Goal: Information Seeking & Learning: Learn about a topic

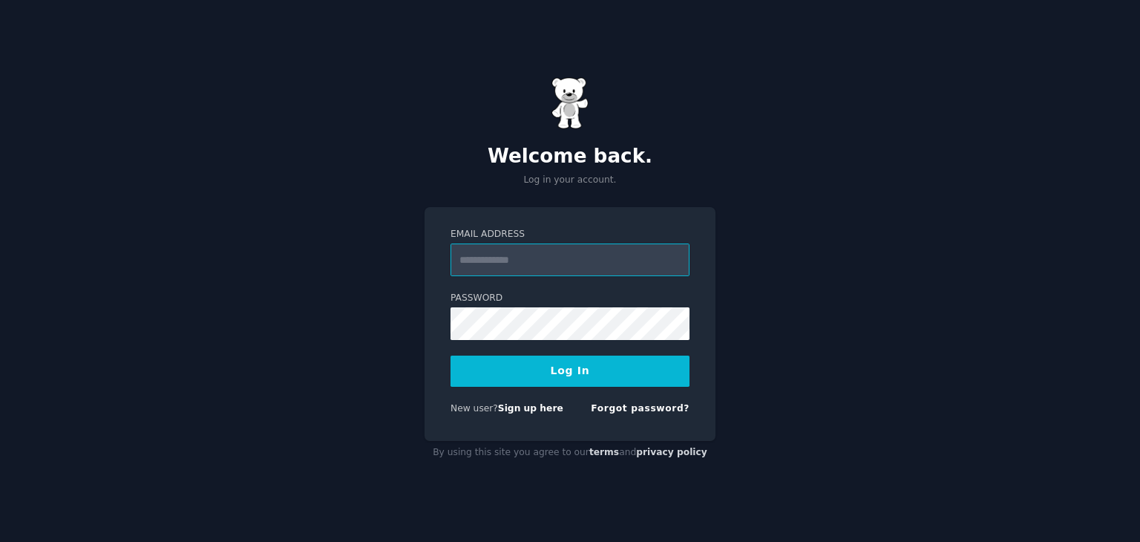
click at [593, 257] on input "Email Address" at bounding box center [569, 259] width 239 height 33
type input "**********"
click at [593, 369] on button "Log In" at bounding box center [569, 370] width 239 height 31
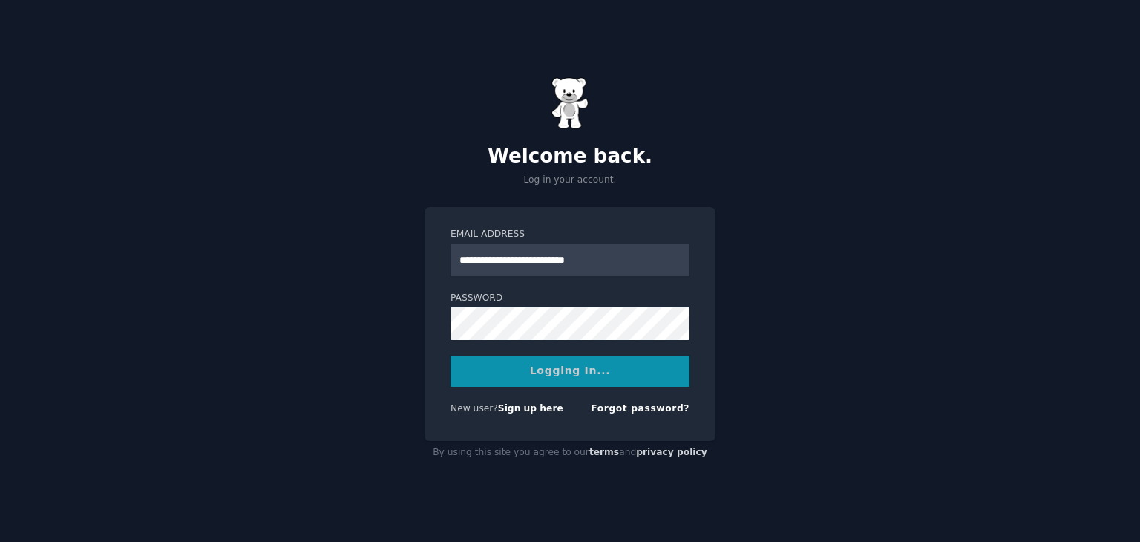
click at [551, 374] on div "Logging In..." at bounding box center [569, 370] width 239 height 31
click at [567, 368] on div "Logging In..." at bounding box center [569, 370] width 239 height 31
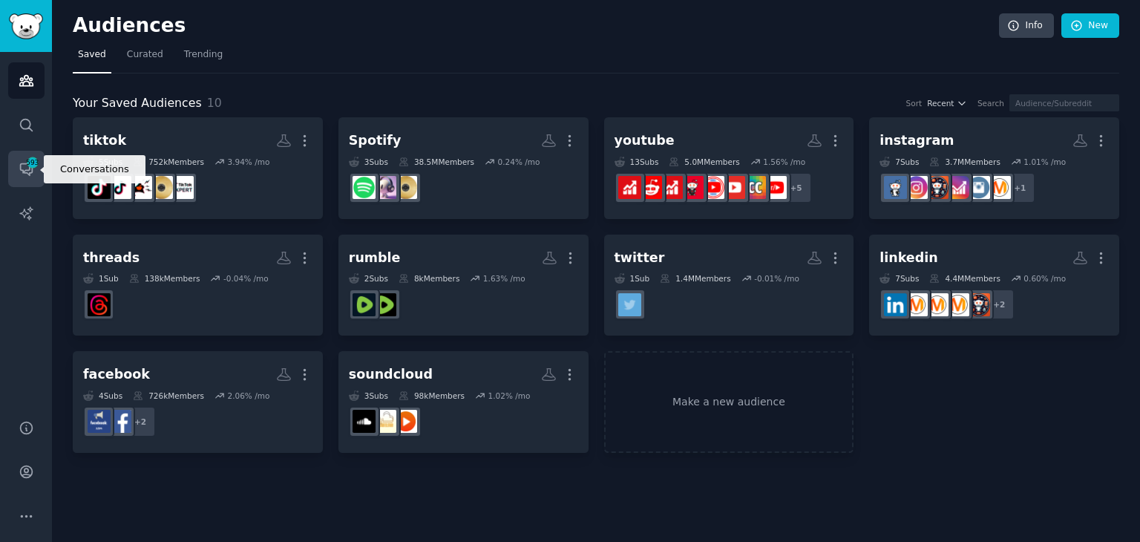
click at [24, 175] on icon "Sidebar" at bounding box center [27, 169] width 16 height 16
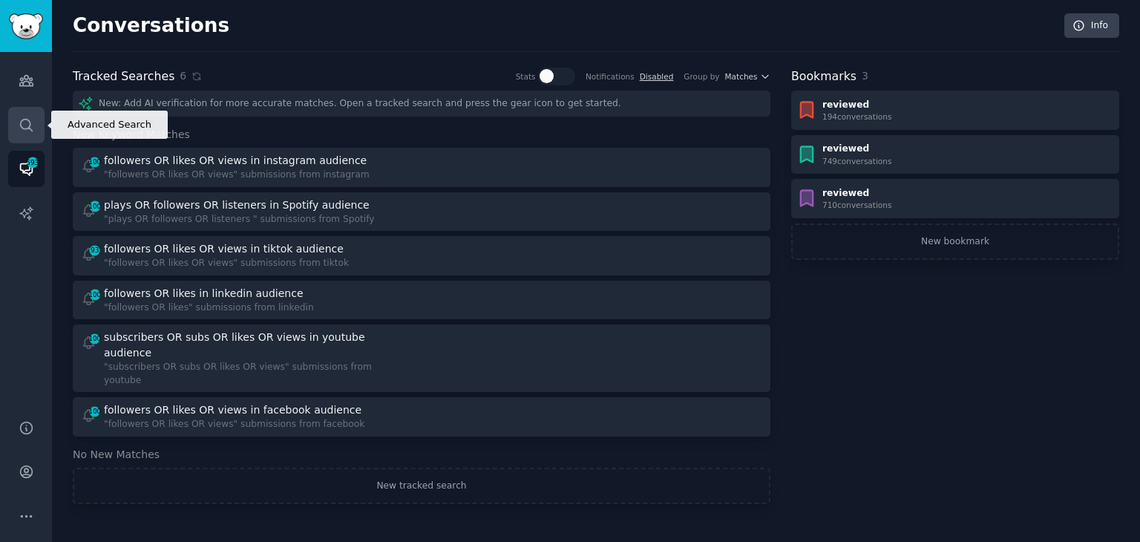
click at [24, 125] on icon "Sidebar" at bounding box center [27, 125] width 16 height 16
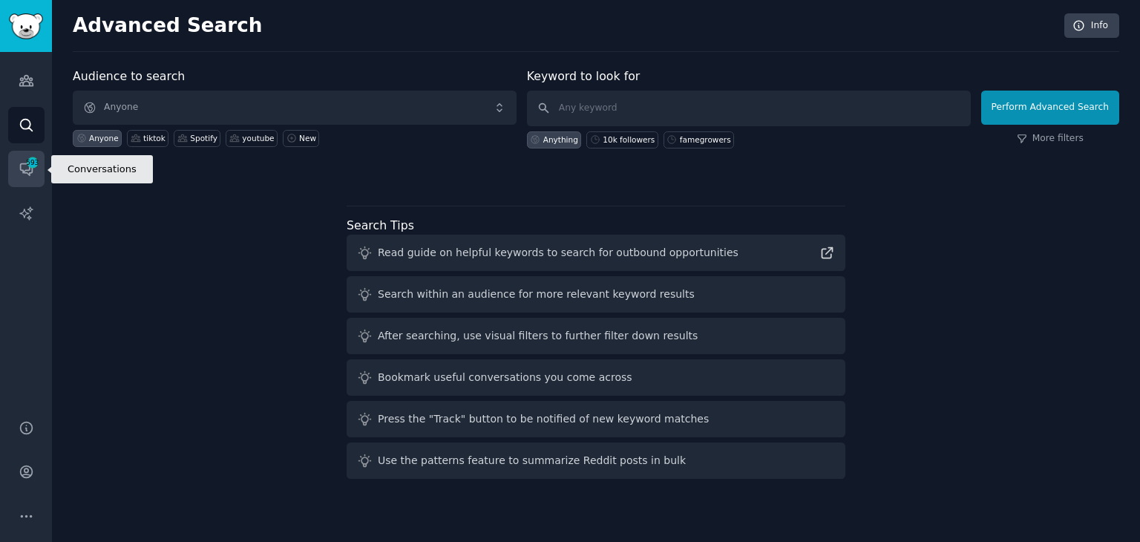
click at [27, 160] on span "593" at bounding box center [32, 162] width 13 height 10
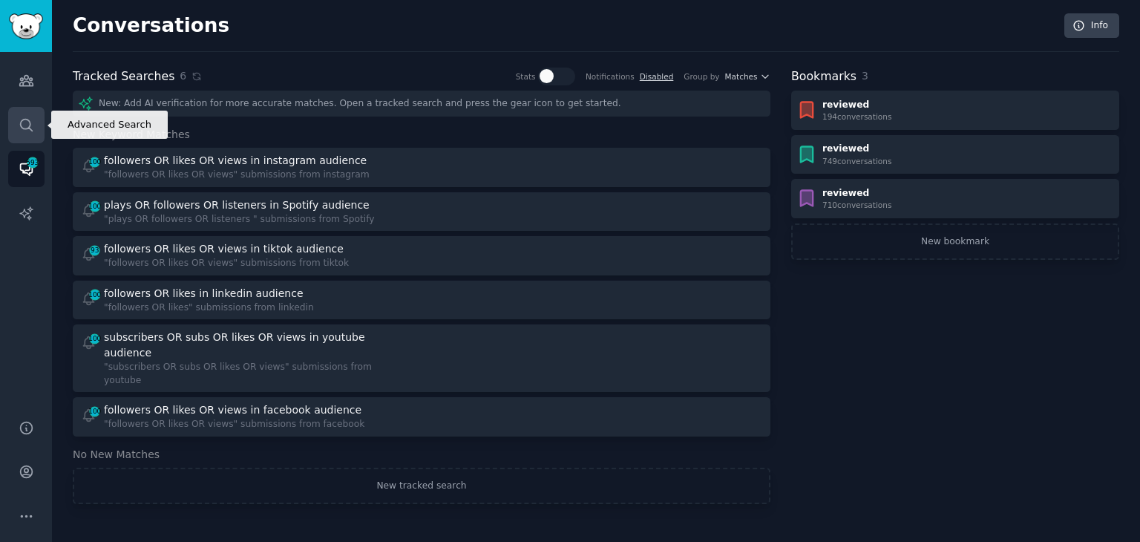
click at [34, 129] on link "Search" at bounding box center [26, 125] width 36 height 36
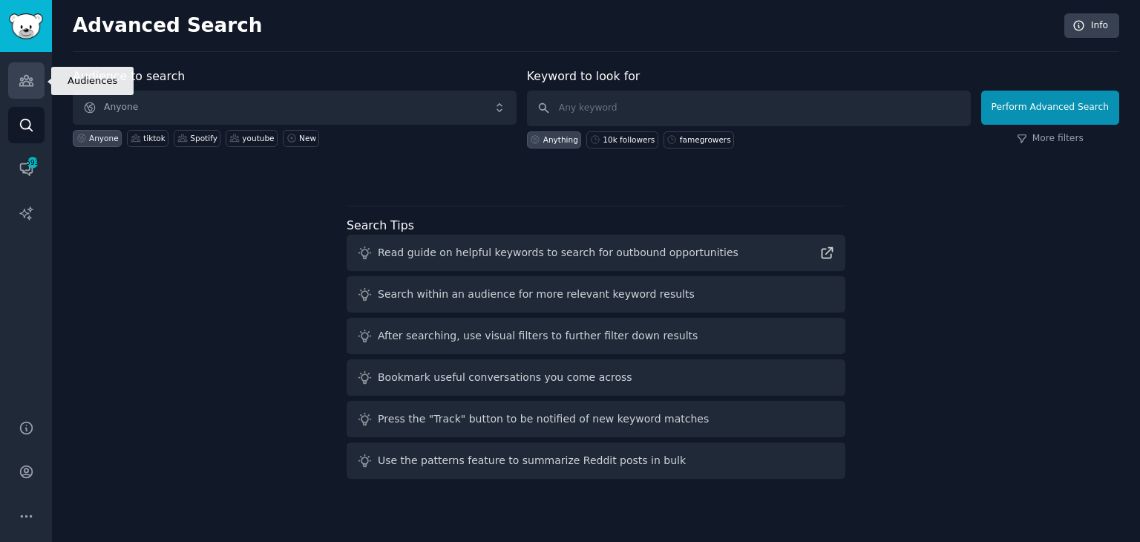
click at [22, 84] on icon "Sidebar" at bounding box center [25, 81] width 13 height 10
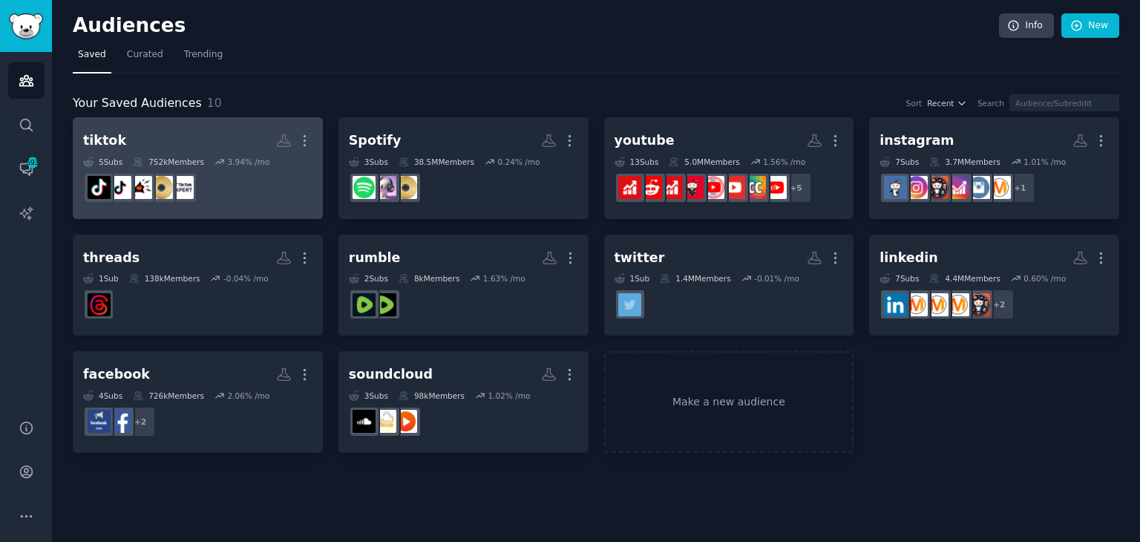
click at [206, 130] on h2 "tiktok More" at bounding box center [197, 141] width 229 height 26
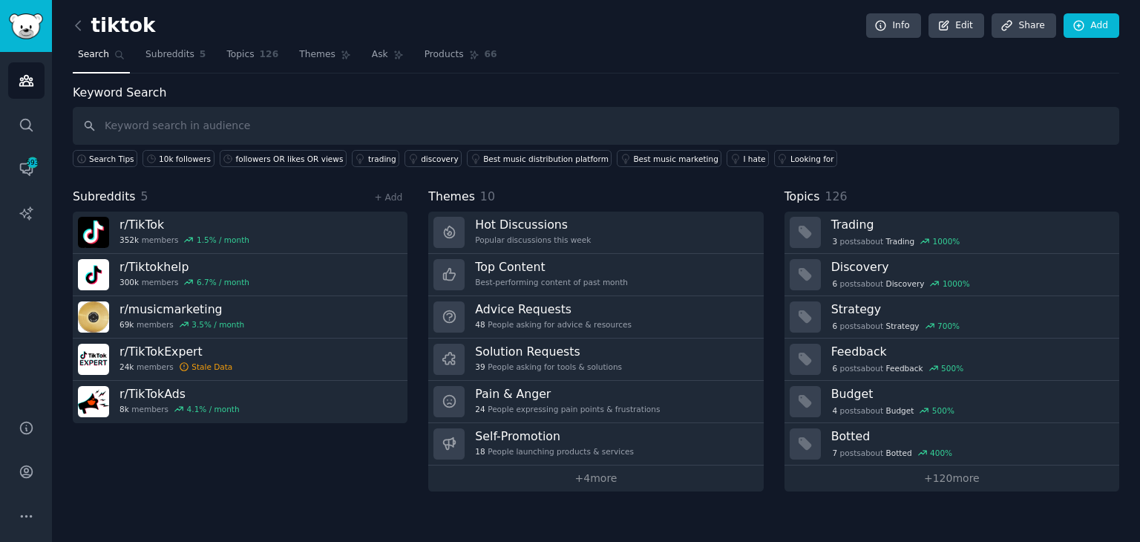
click at [50, 75] on div "Audiences Search Conversations 593 AI Reports" at bounding box center [26, 226] width 52 height 349
click at [32, 78] on icon "Sidebar" at bounding box center [25, 81] width 13 height 10
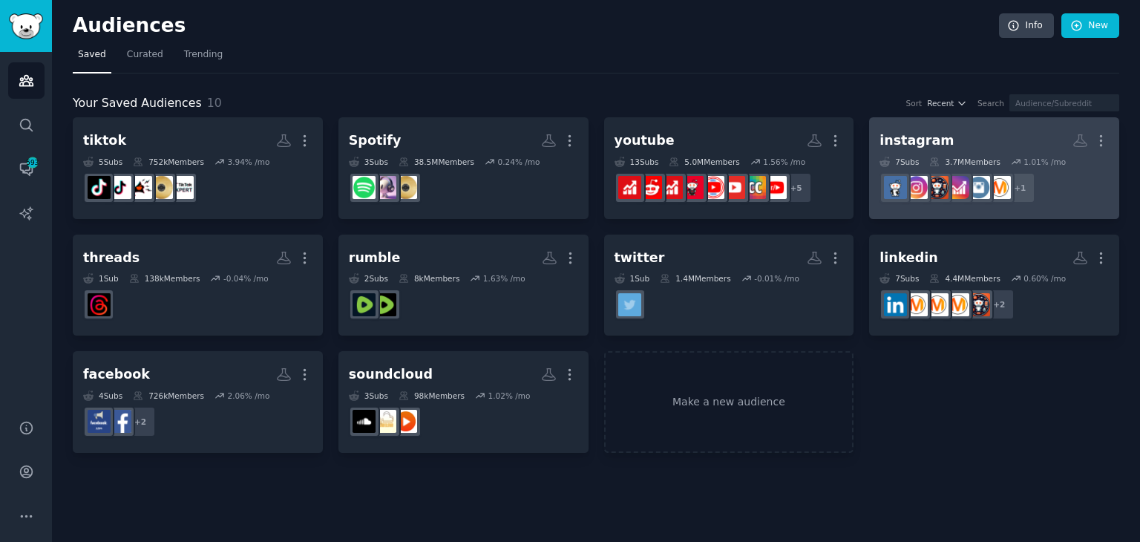
click at [992, 131] on h2 "instagram More" at bounding box center [993, 141] width 229 height 26
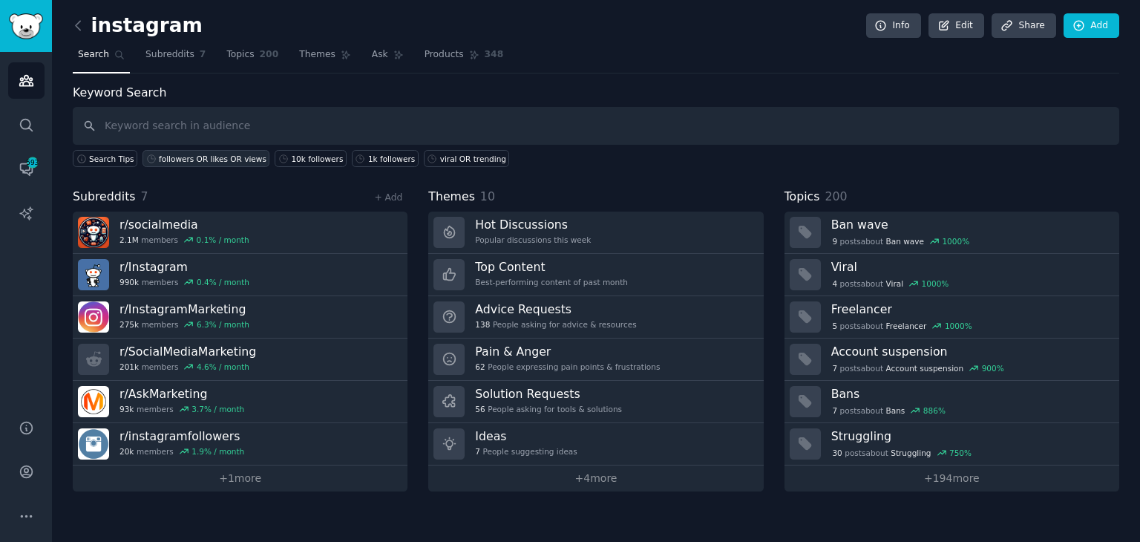
click at [229, 154] on div "followers OR likes OR views" at bounding box center [213, 159] width 108 height 10
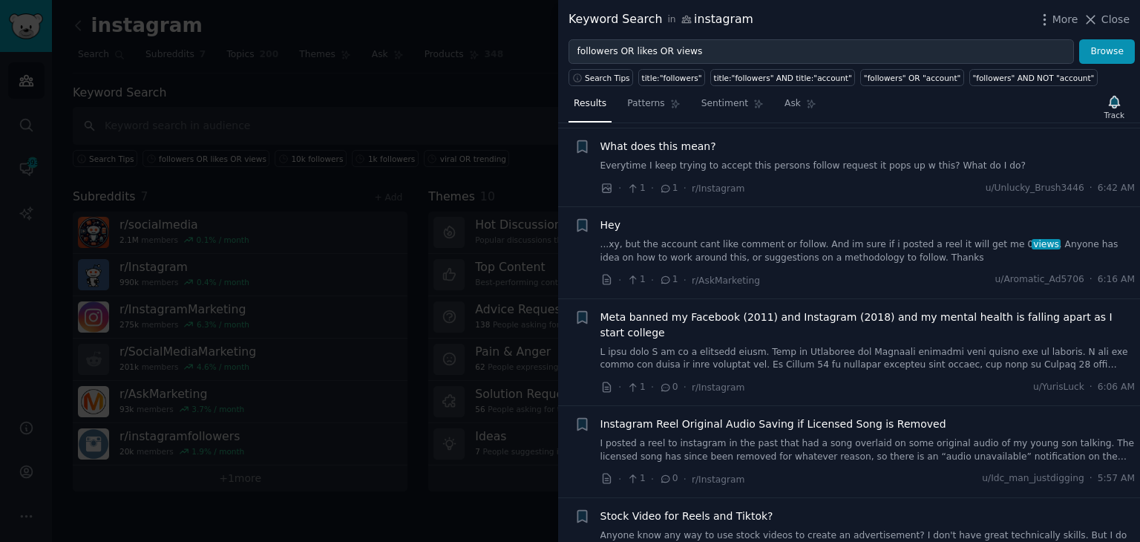
scroll to position [148, 0]
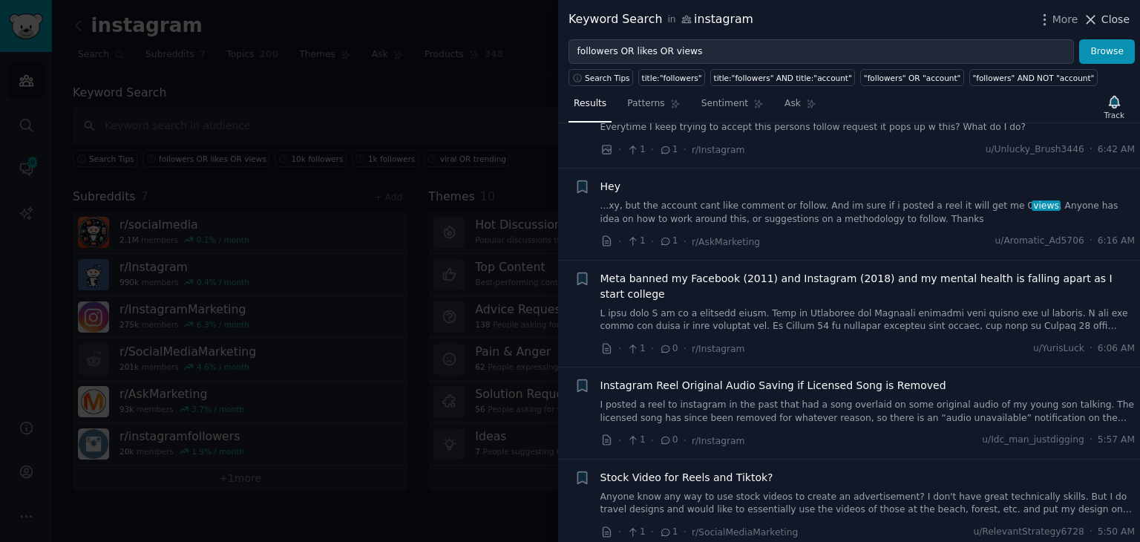
click at [1102, 13] on button "Close" at bounding box center [1106, 20] width 47 height 16
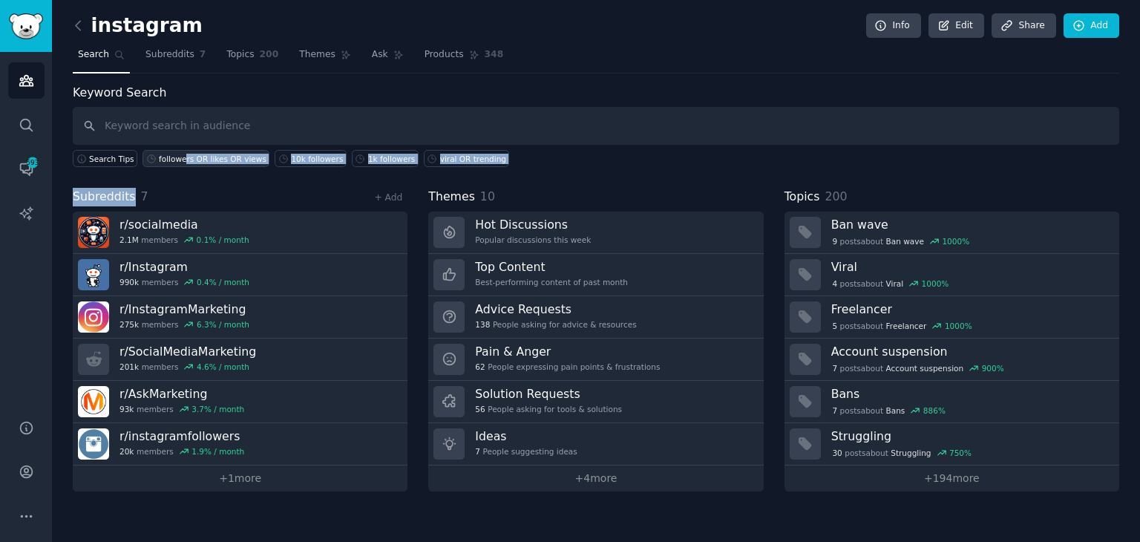
drag, startPoint x: 130, startPoint y: 167, endPoint x: 177, endPoint y: 155, distance: 48.2
click at [177, 155] on div "Keyword Search Search Tips followers OR likes OR views 10k followers 1k followe…" at bounding box center [596, 287] width 1046 height 407
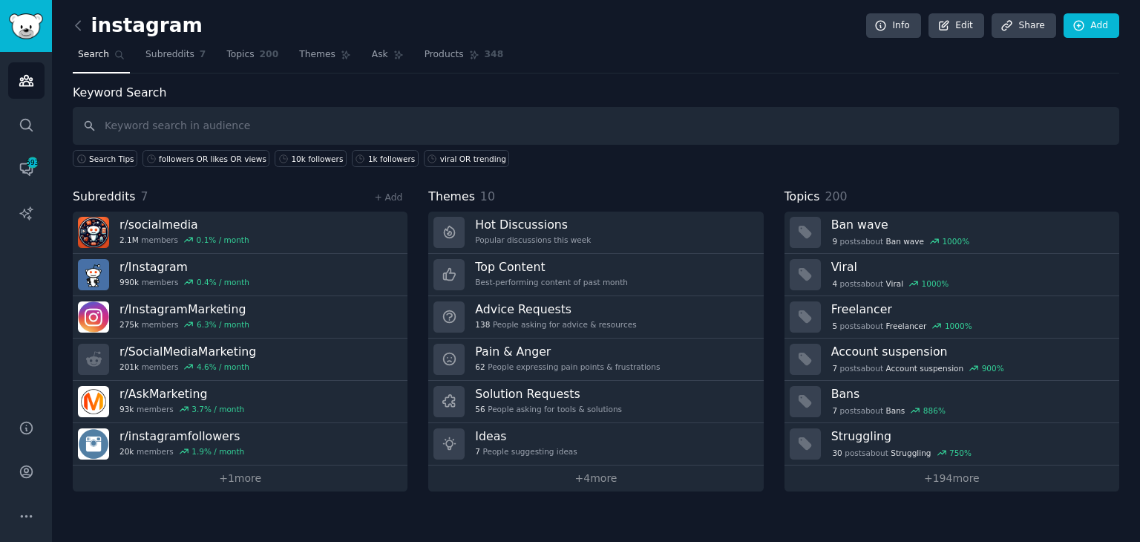
click at [190, 188] on div "Subreddits 7 + Add" at bounding box center [240, 197] width 335 height 19
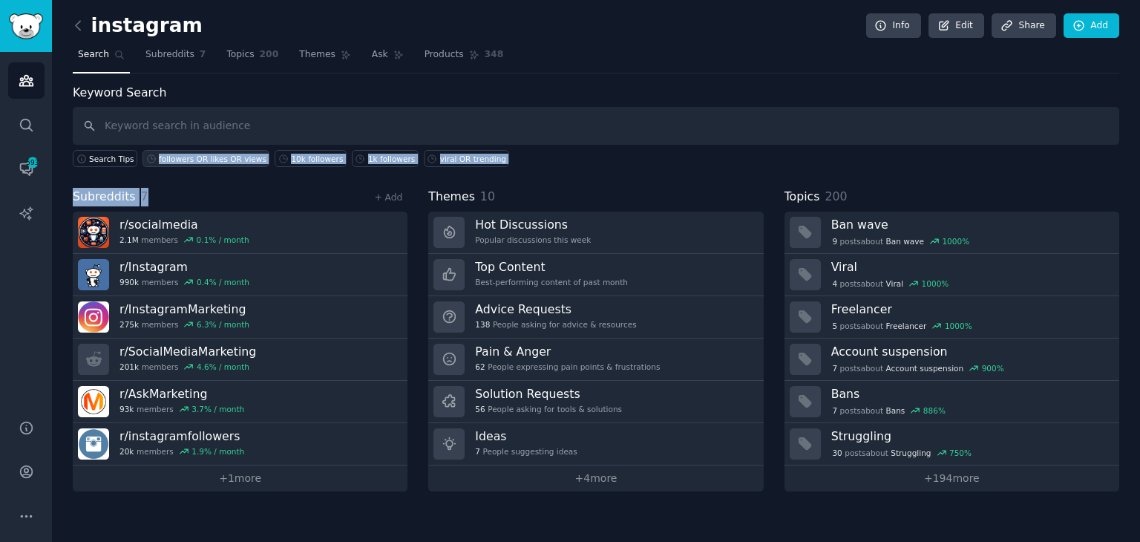
drag, startPoint x: 246, startPoint y: 170, endPoint x: 139, endPoint y: 157, distance: 107.7
click at [139, 157] on div "Keyword Search Search Tips followers OR likes OR views 10k followers 1k followe…" at bounding box center [596, 287] width 1046 height 407
copy div "followers OR likes OR views 10k followers 1k followers viral OR trending Subred…"
click at [528, 165] on div "Search Tips followers OR likes OR views 10k followers 1k followers viral OR tre…" at bounding box center [596, 156] width 1046 height 22
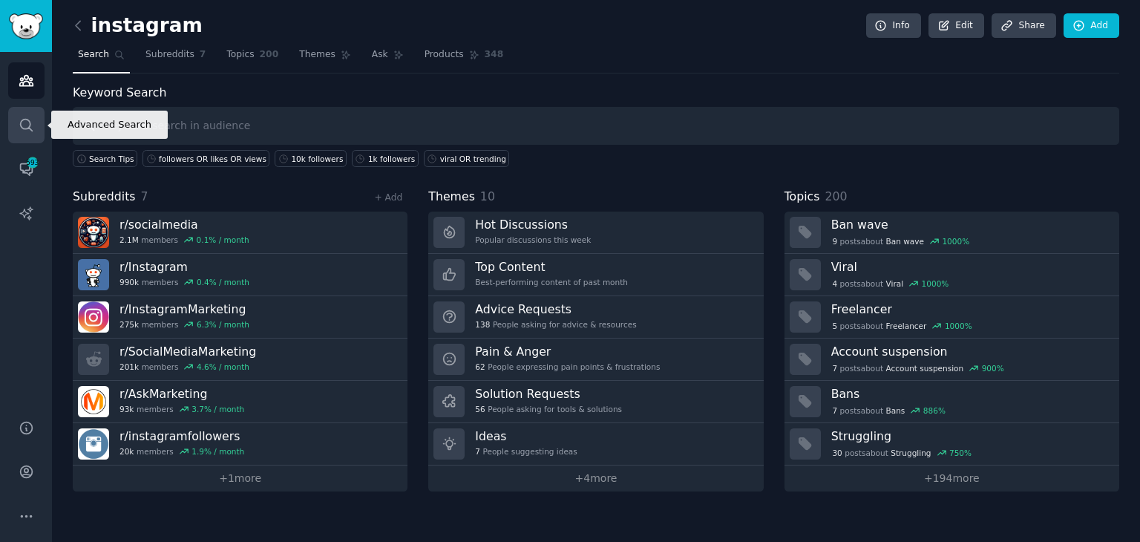
click at [27, 121] on icon "Sidebar" at bounding box center [27, 125] width 16 height 16
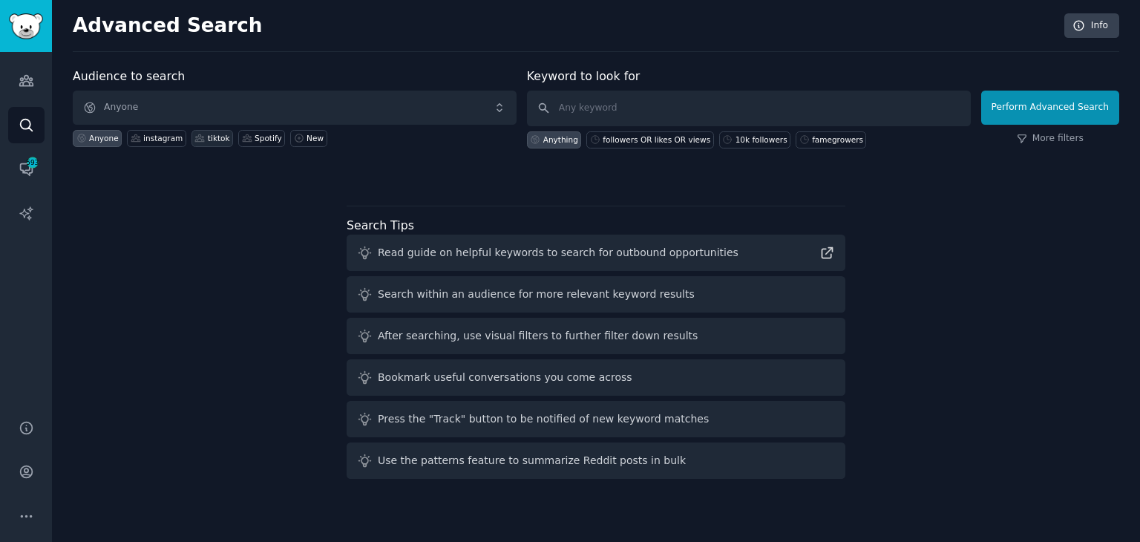
click at [208, 134] on div "tiktok" at bounding box center [219, 138] width 22 height 10
click at [582, 111] on input "text" at bounding box center [749, 109] width 444 height 36
paste input "followers OR likes OR views"
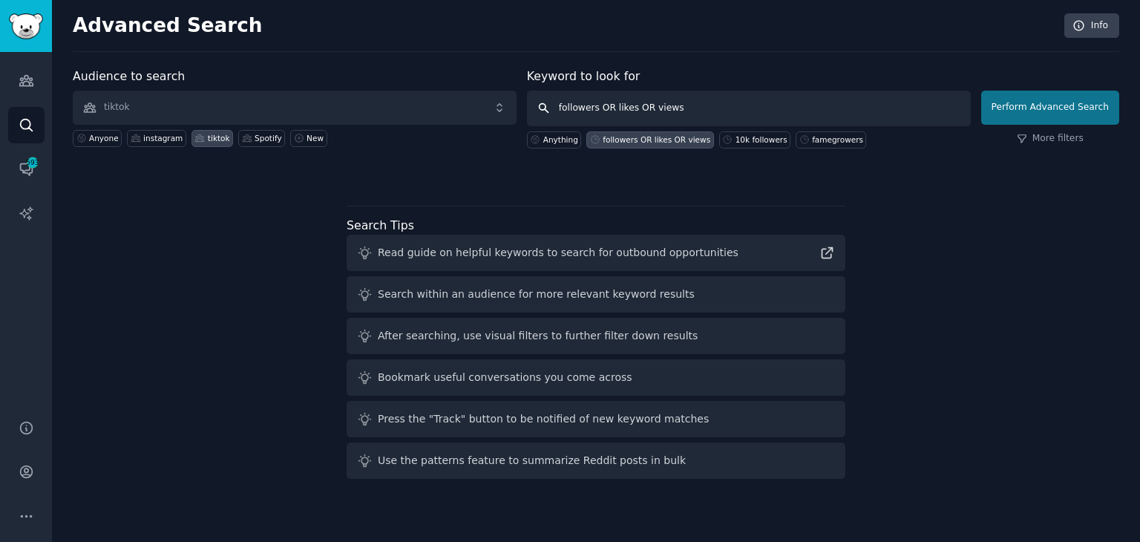
type input "followers OR likes OR views"
click at [1073, 105] on button "Perform Advanced Search" at bounding box center [1050, 108] width 138 height 34
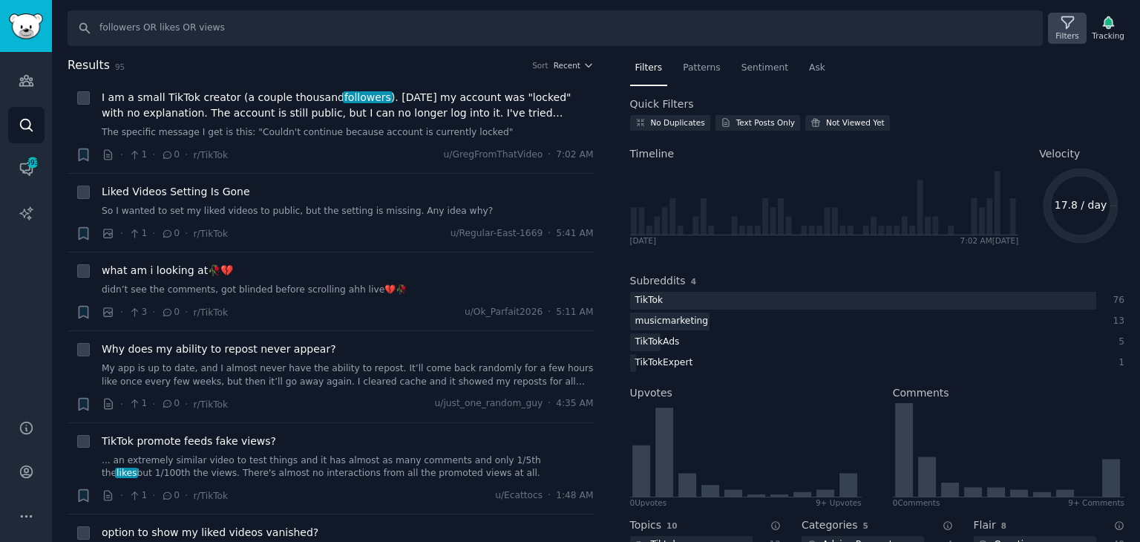
click at [1063, 24] on icon at bounding box center [1068, 23] width 16 height 16
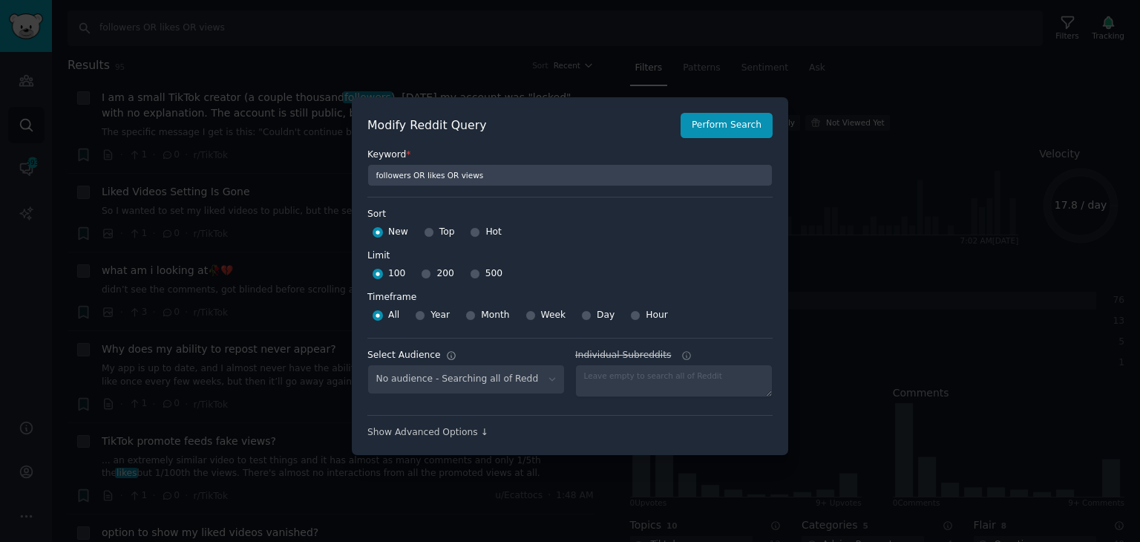
select select "aa8b77ff2a"
click at [421, 270] on input "200" at bounding box center [426, 274] width 10 height 10
radio input "true"
click at [582, 313] on input "Day" at bounding box center [586, 315] width 10 height 10
radio input "true"
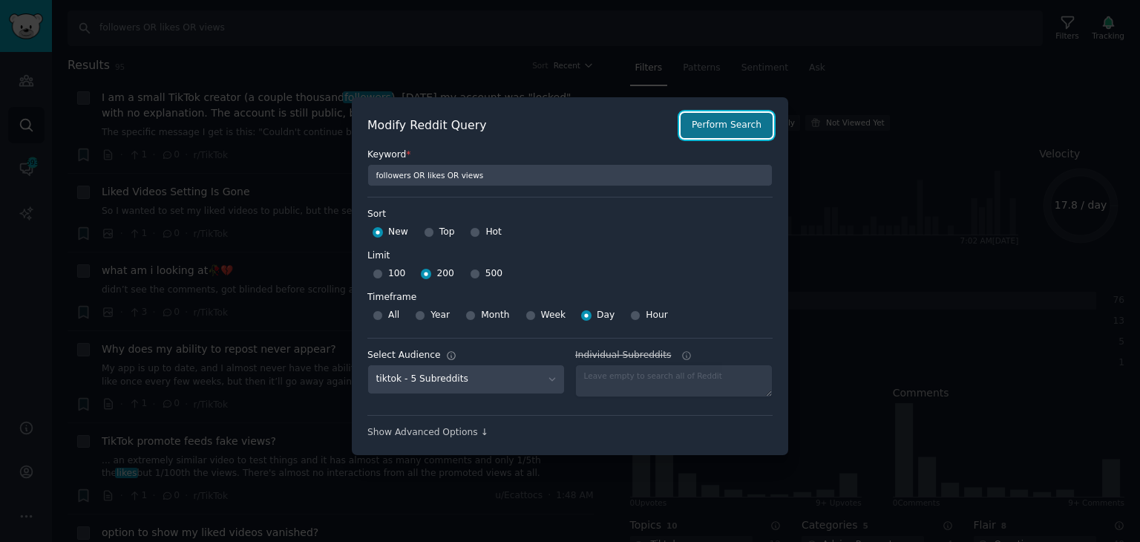
click at [705, 133] on button "Perform Search" at bounding box center [726, 125] width 92 height 25
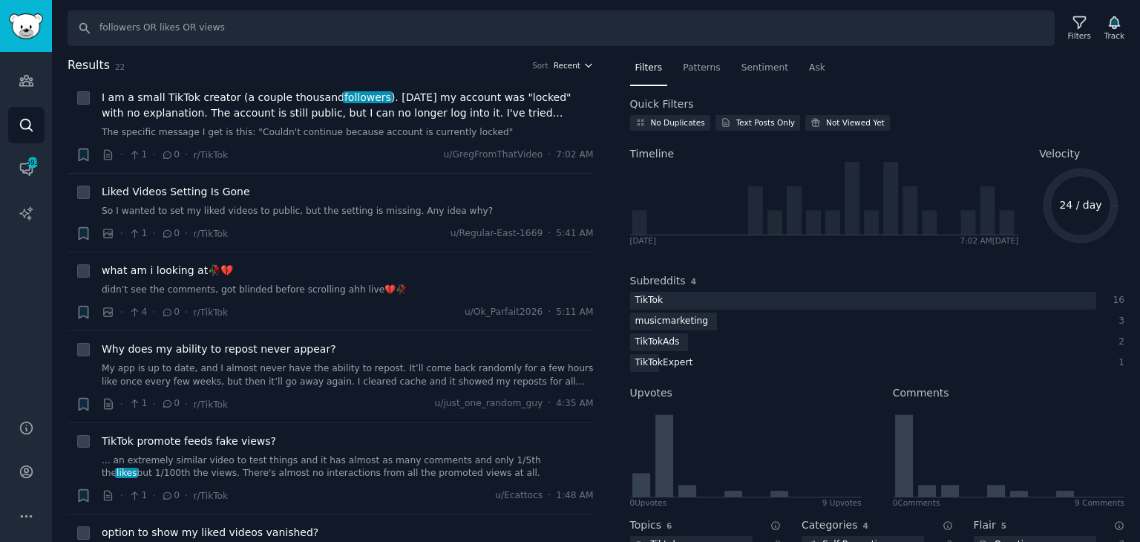
click at [588, 65] on icon "button" at bounding box center [588, 65] width 10 height 10
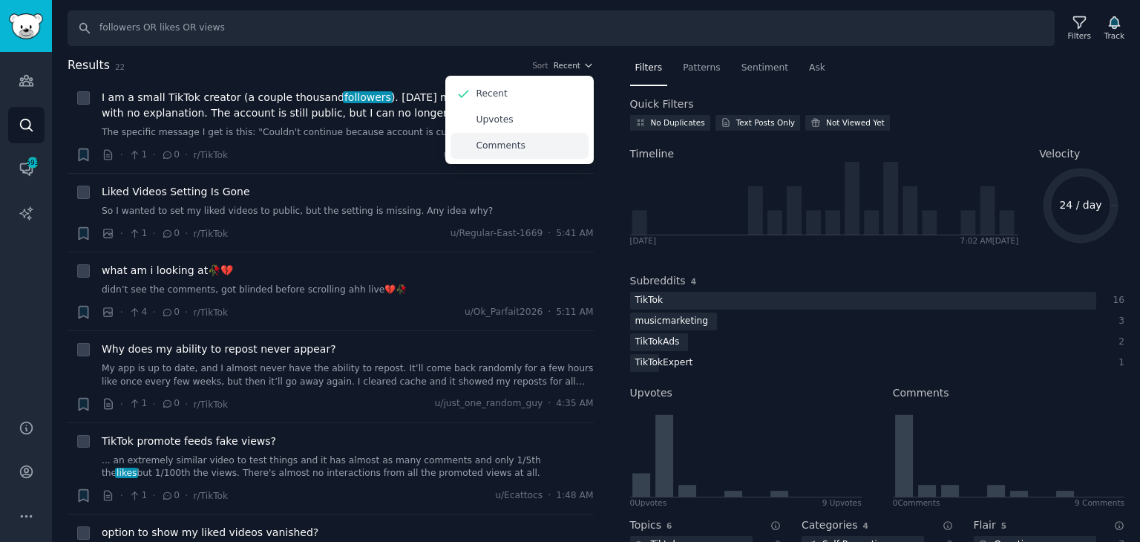
click at [511, 152] on div "Comments" at bounding box center [519, 146] width 138 height 26
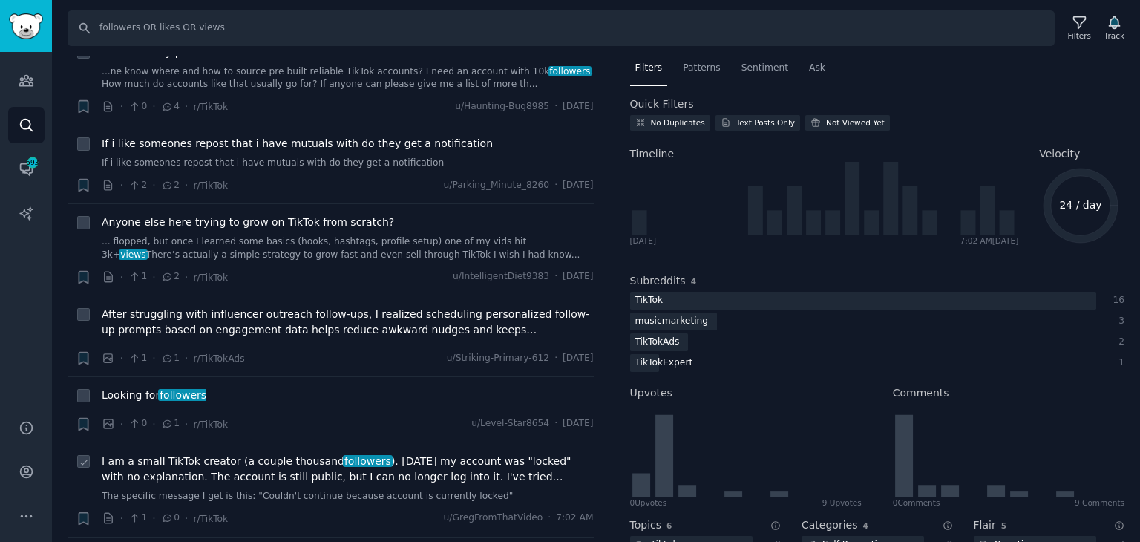
scroll to position [519, 0]
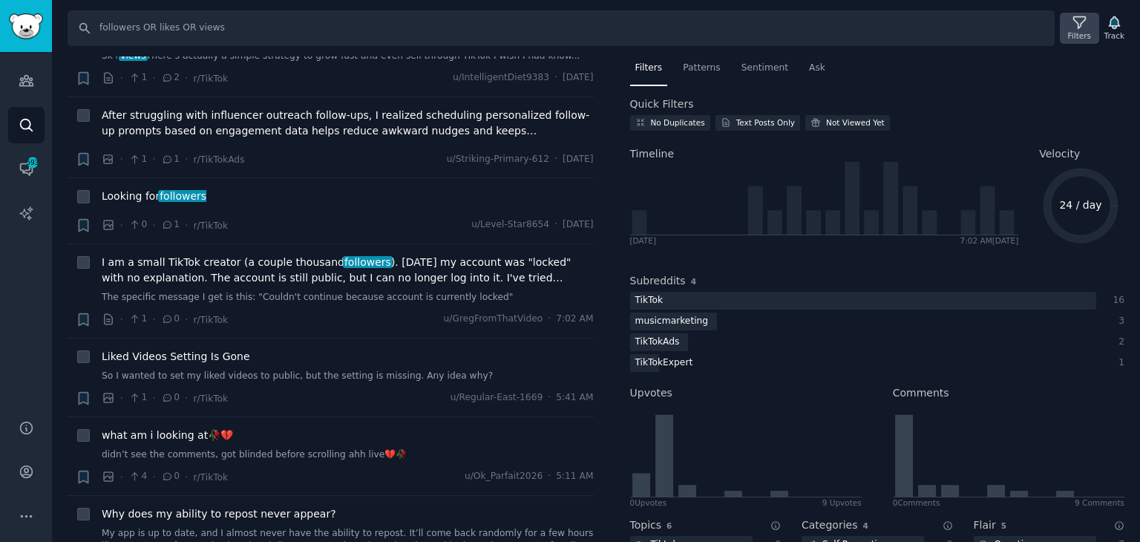
click at [1074, 27] on icon at bounding box center [1079, 23] width 16 height 16
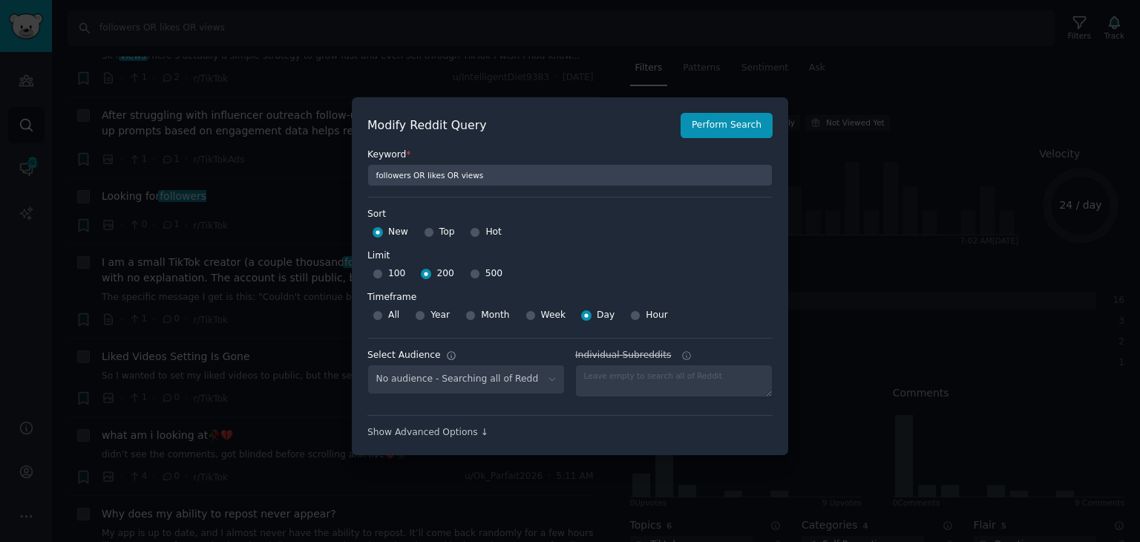
select select "aa8b77ff2a"
click at [466, 312] on input "Month" at bounding box center [470, 315] width 10 height 10
radio input "true"
click at [760, 119] on button "Perform Search" at bounding box center [726, 125] width 92 height 25
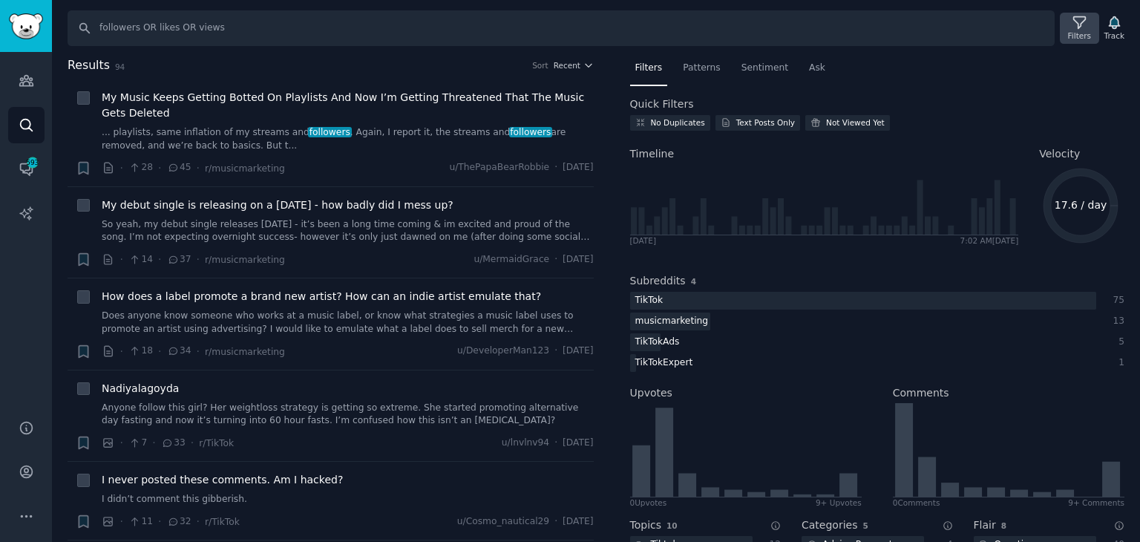
click at [1086, 19] on icon at bounding box center [1079, 23] width 16 height 16
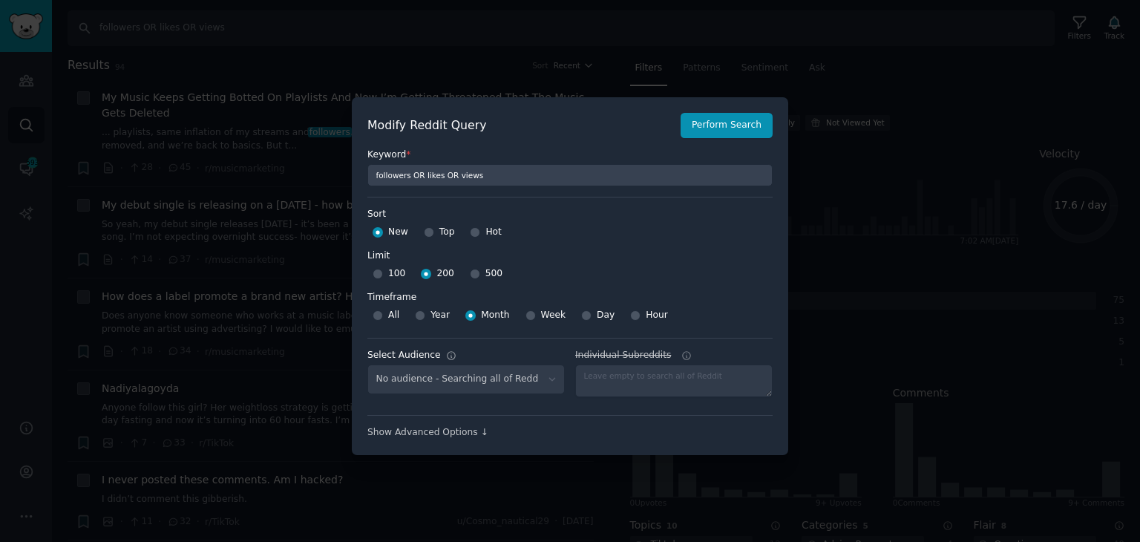
select select "aa8b77ff2a"
click at [929, 83] on div at bounding box center [570, 271] width 1140 height 542
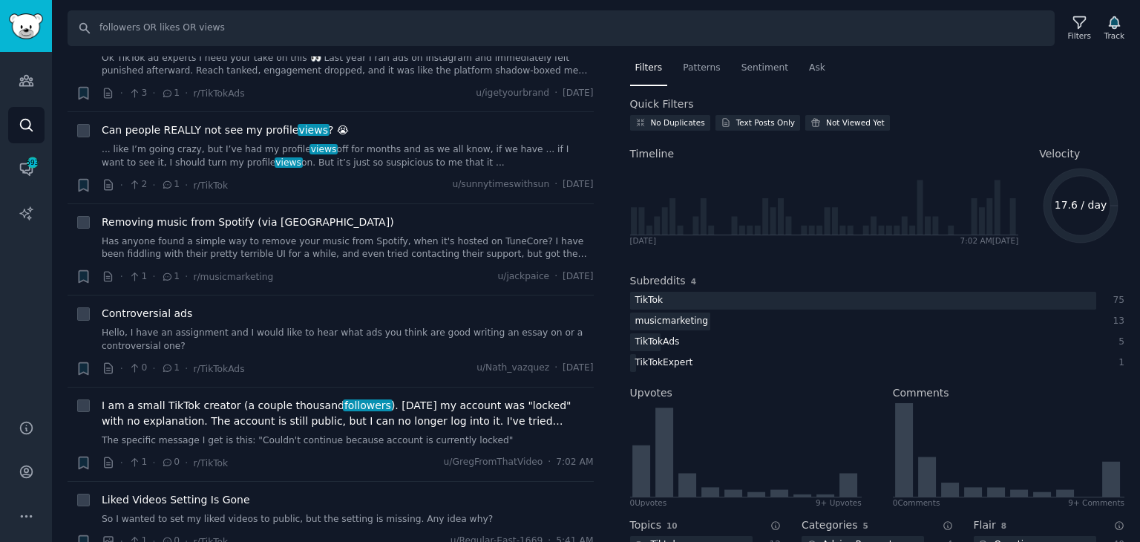
scroll to position [4600, 0]
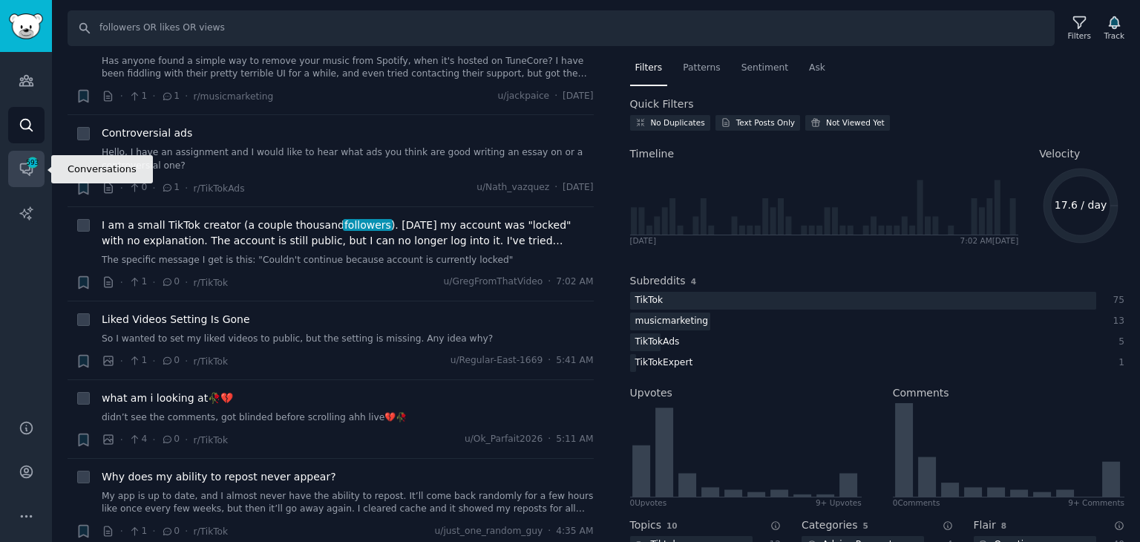
click at [19, 173] on icon "Sidebar" at bounding box center [27, 169] width 16 height 16
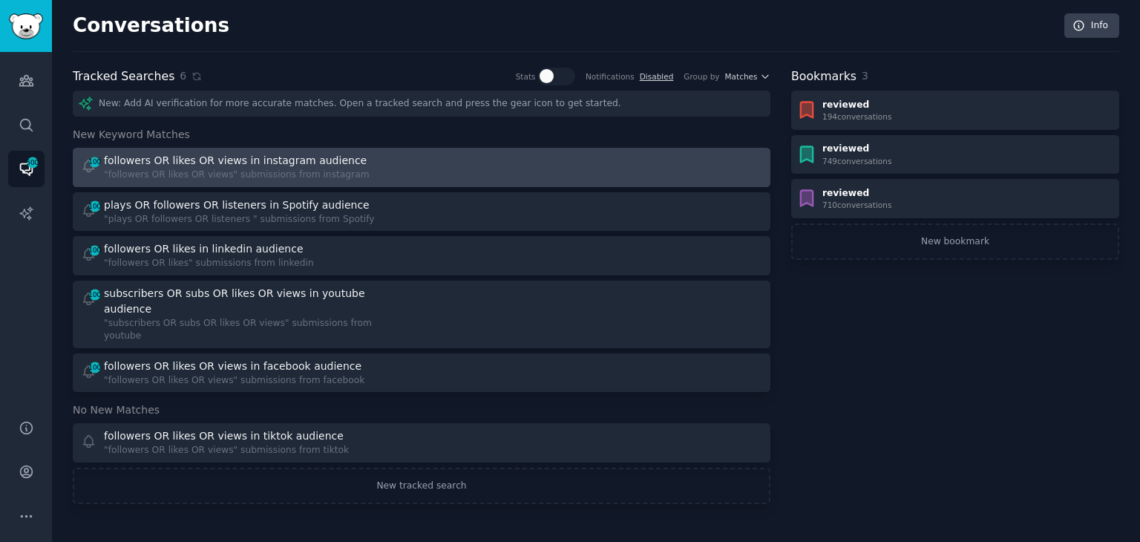
click at [346, 175] on div "100 followers OR likes OR views in instagram audience "followers OR likes OR vi…" at bounding box center [246, 167] width 331 height 29
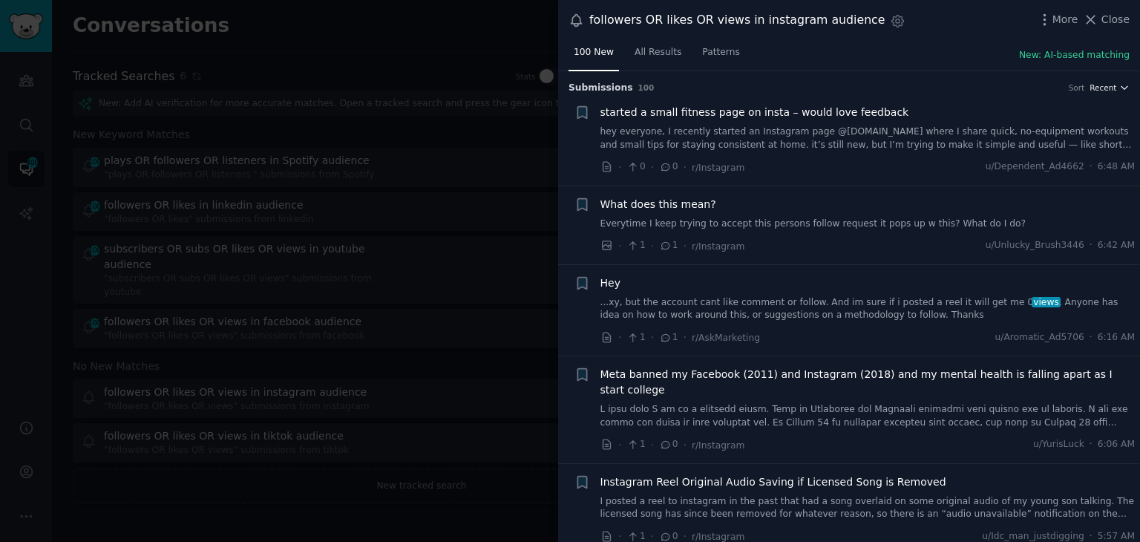
click at [1120, 82] on icon "button" at bounding box center [1124, 87] width 10 height 10
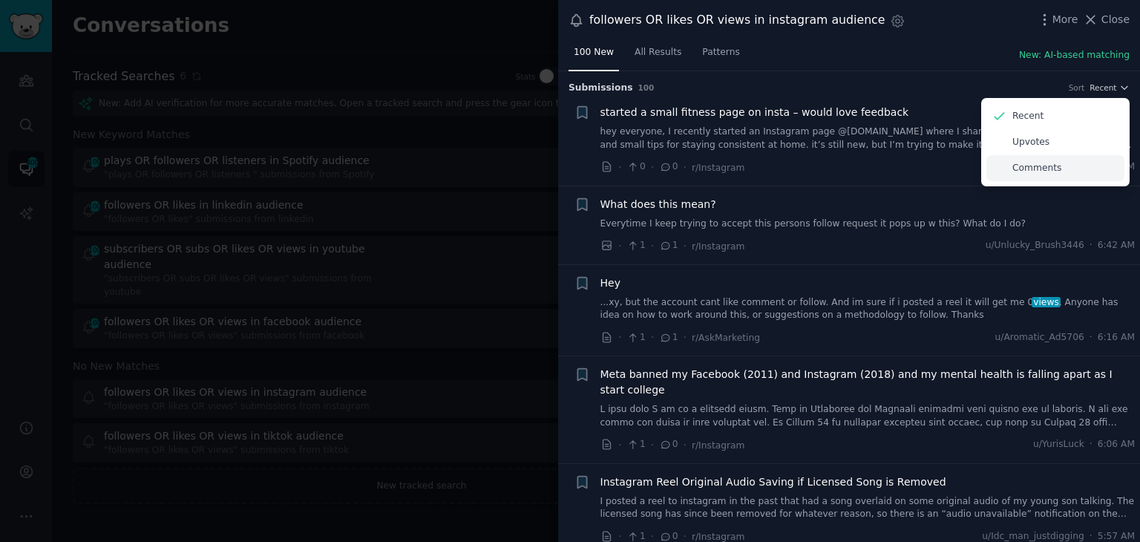
click at [1037, 171] on p "Comments" at bounding box center [1036, 168] width 49 height 13
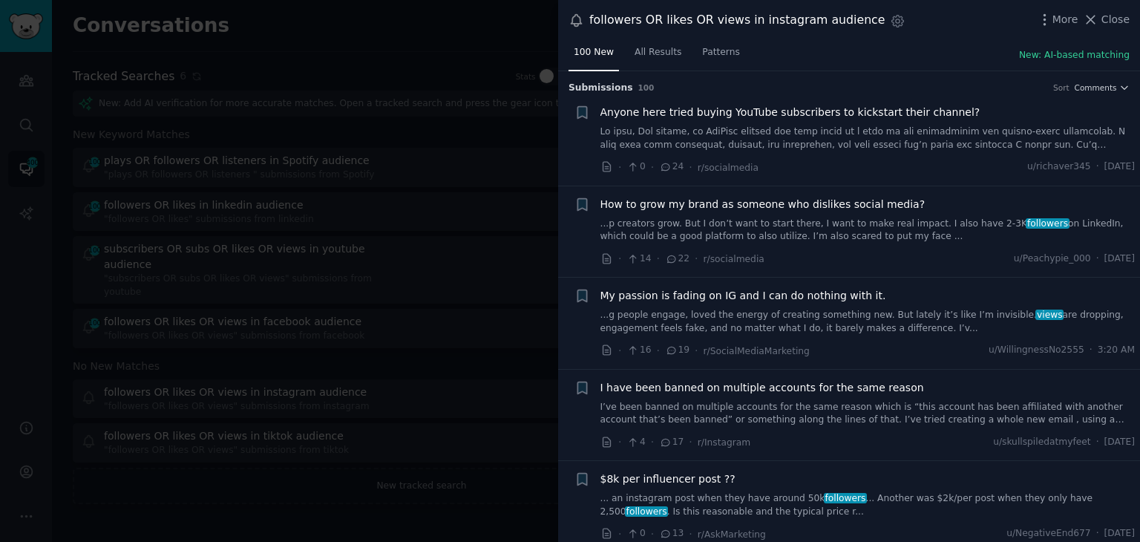
click at [864, 107] on span "Anyone here tried buying YouTube subscribers to kickstart their channel?" at bounding box center [790, 113] width 380 height 16
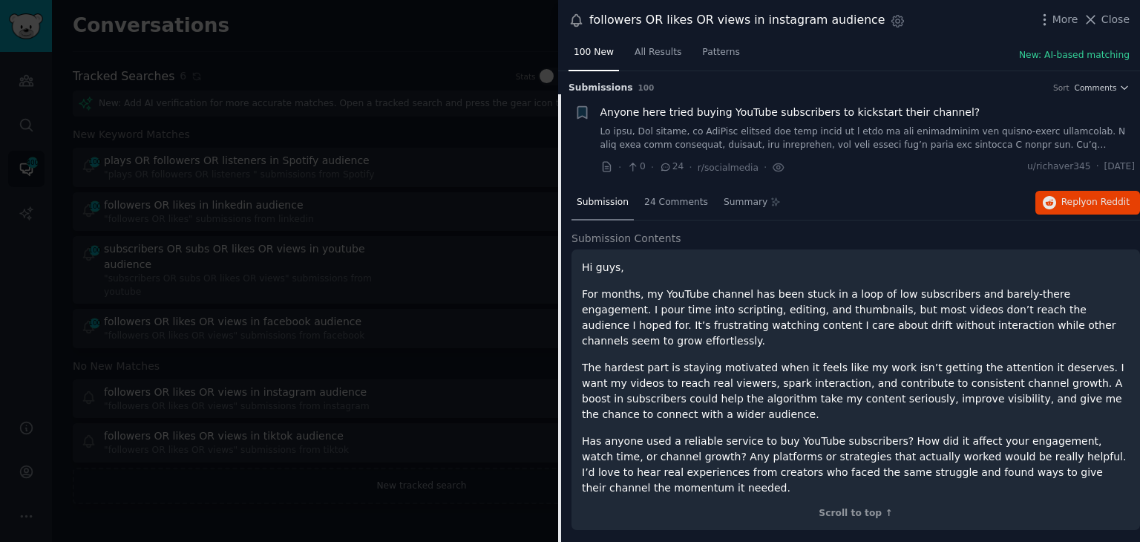
scroll to position [23, 0]
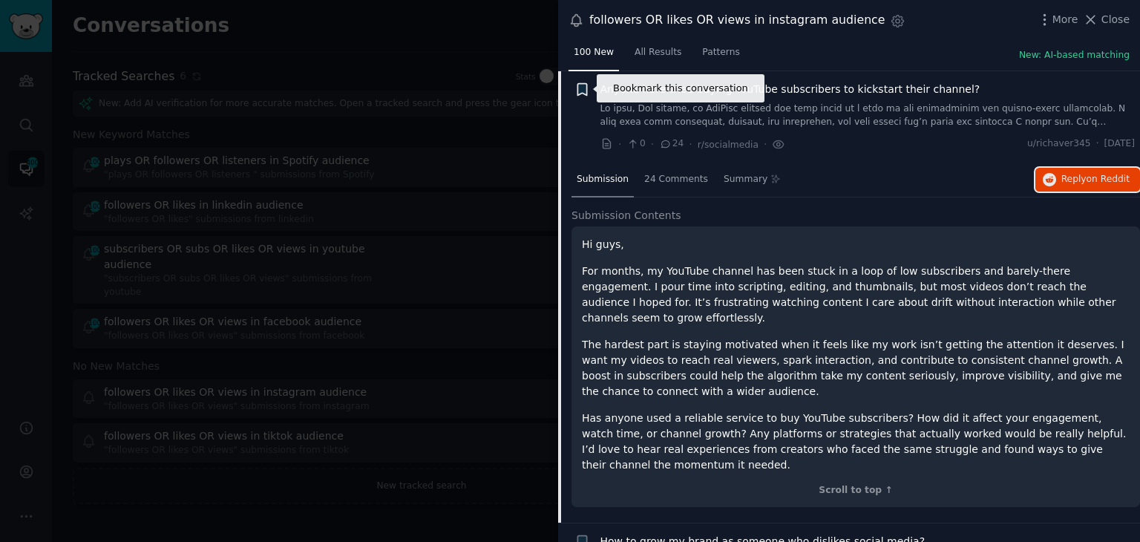
click at [581, 88] on icon "button" at bounding box center [581, 90] width 9 height 12
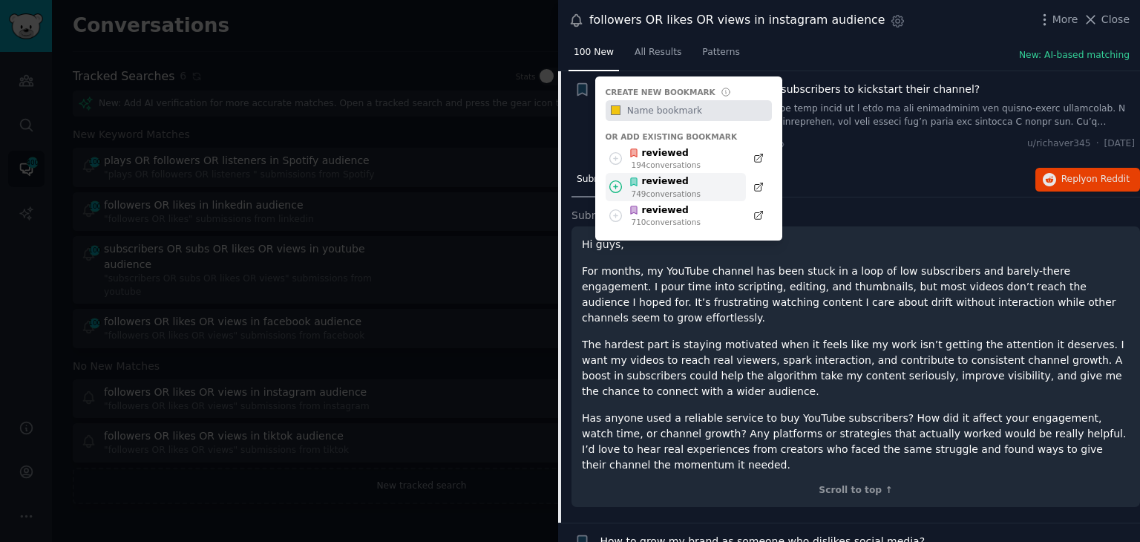
click at [648, 188] on div "749 conversation s" at bounding box center [665, 193] width 69 height 10
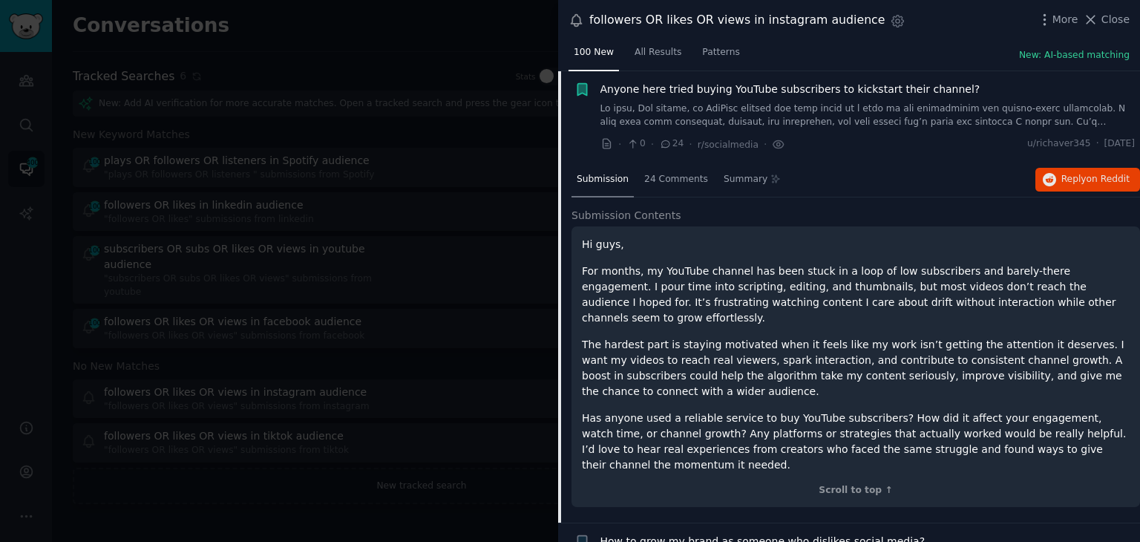
click at [831, 84] on span "Anyone here tried buying YouTube subscribers to kickstart their channel?" at bounding box center [790, 90] width 380 height 16
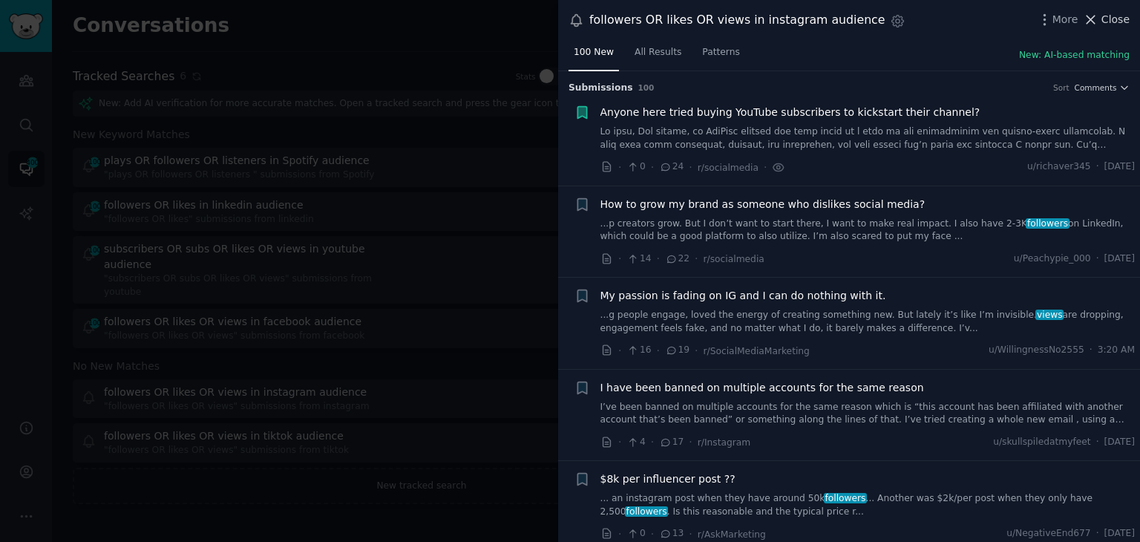
click at [1098, 13] on icon at bounding box center [1091, 20] width 16 height 16
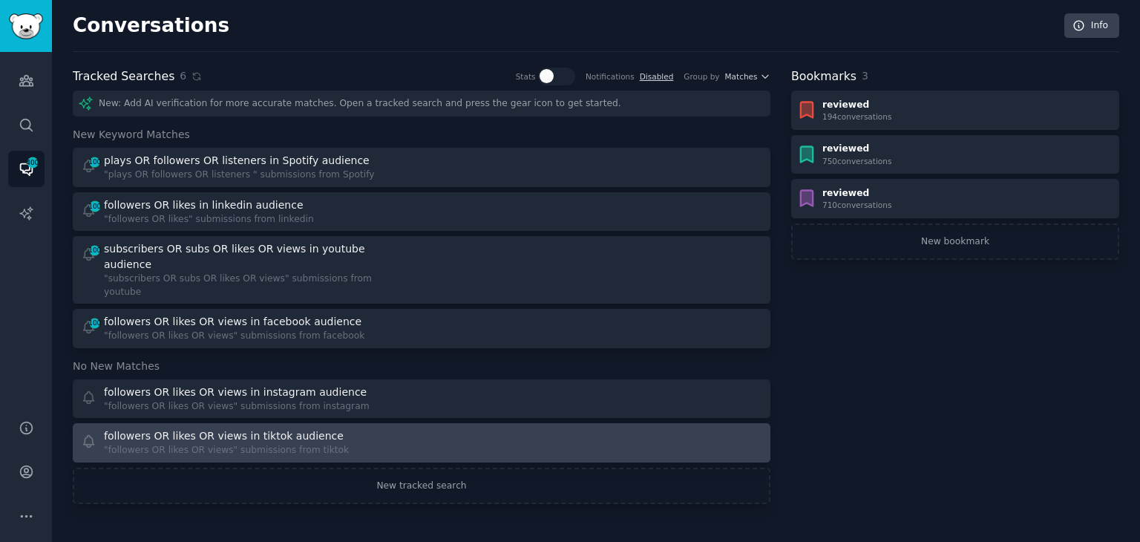
click at [289, 428] on div "followers OR likes OR views in tiktok audience" at bounding box center [224, 436] width 240 height 16
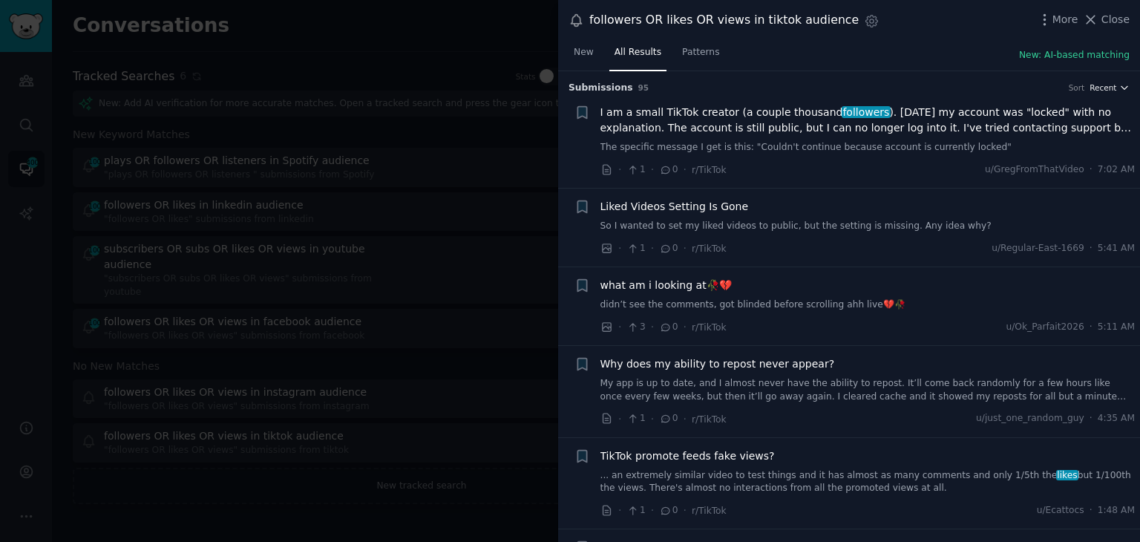
click at [1099, 87] on span "Recent" at bounding box center [1102, 87] width 27 height 10
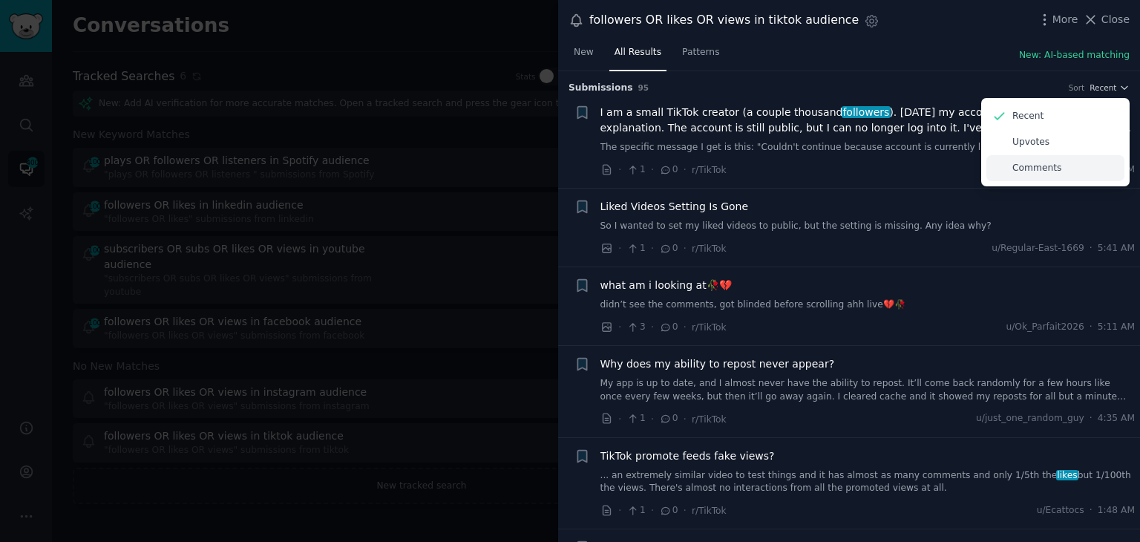
click at [1062, 173] on div "Comments" at bounding box center [1055, 168] width 138 height 26
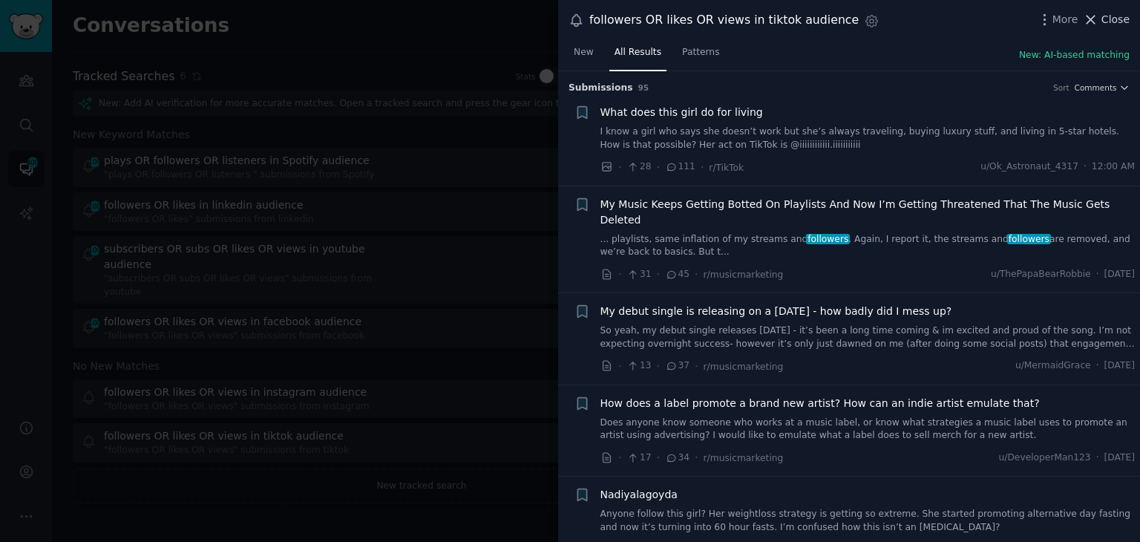
click at [1111, 24] on span "Close" at bounding box center [1115, 20] width 28 height 16
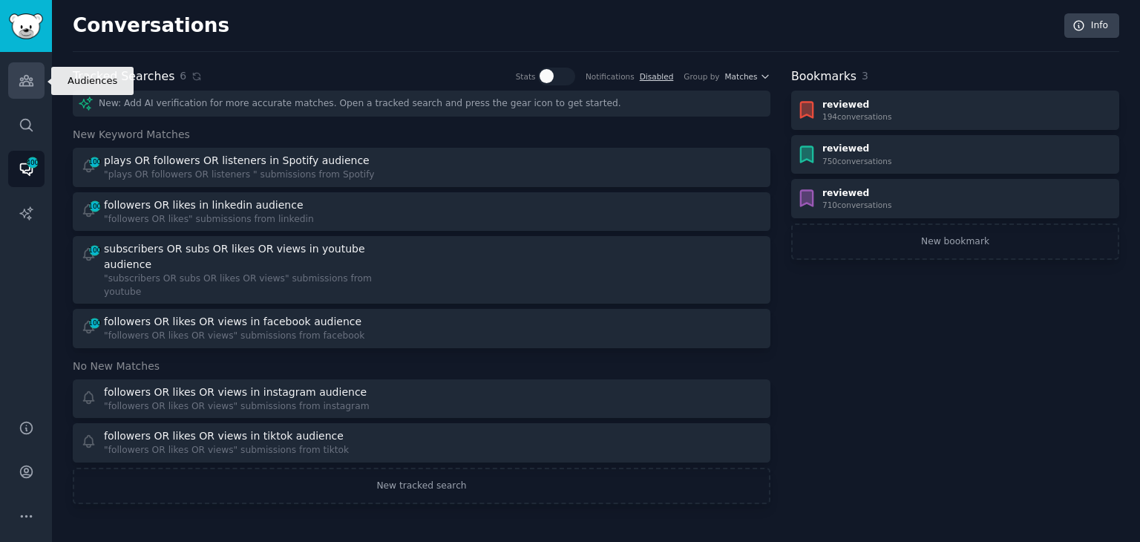
click at [30, 65] on link "Audiences" at bounding box center [26, 80] width 36 height 36
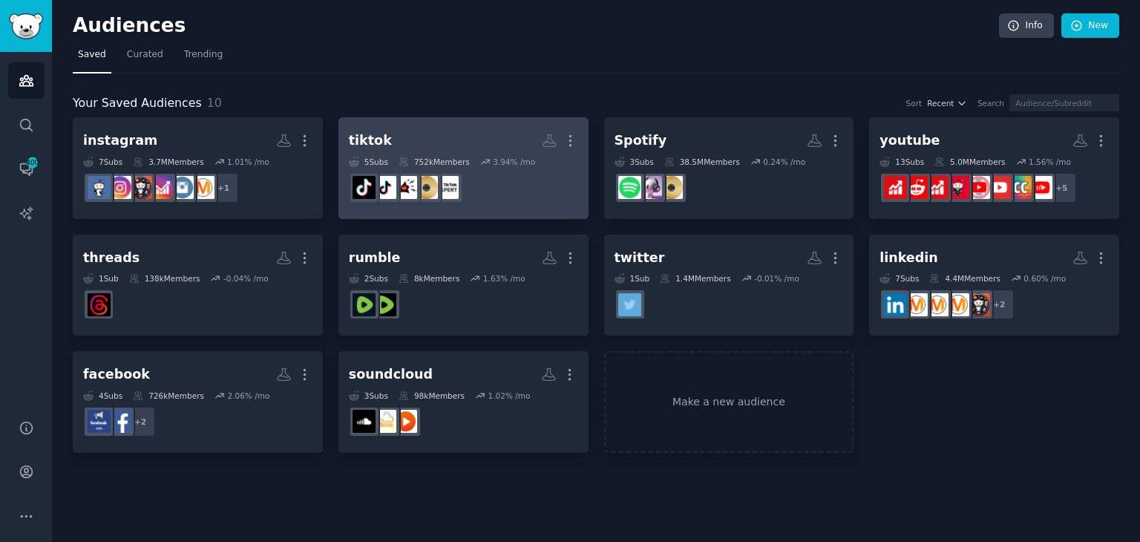
click at [413, 132] on h2 "tiktok More" at bounding box center [463, 141] width 229 height 26
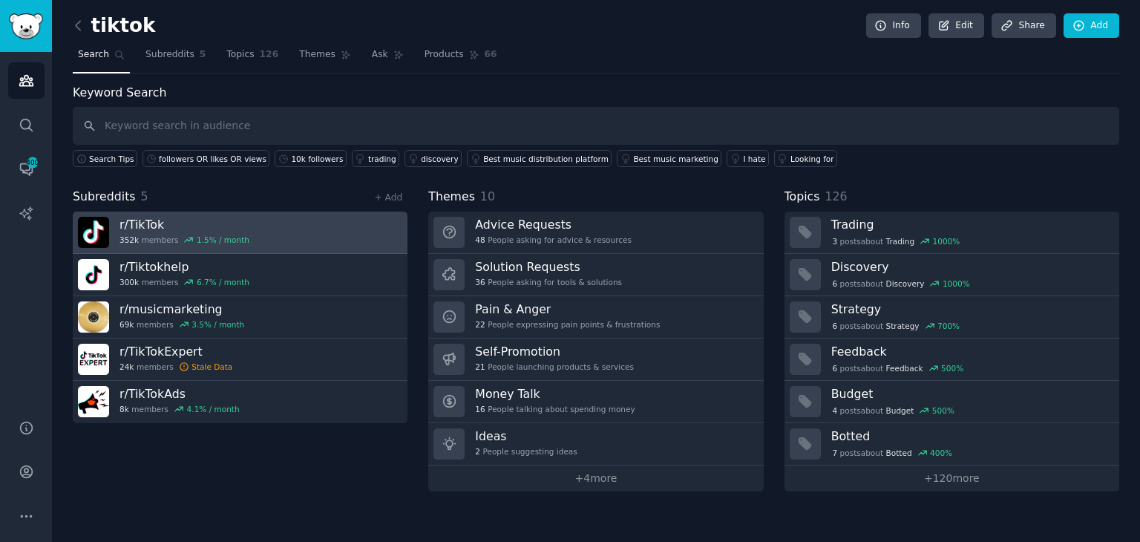
click at [267, 229] on link "r/ TikTok 352k members 1.5 % / month" at bounding box center [240, 232] width 335 height 42
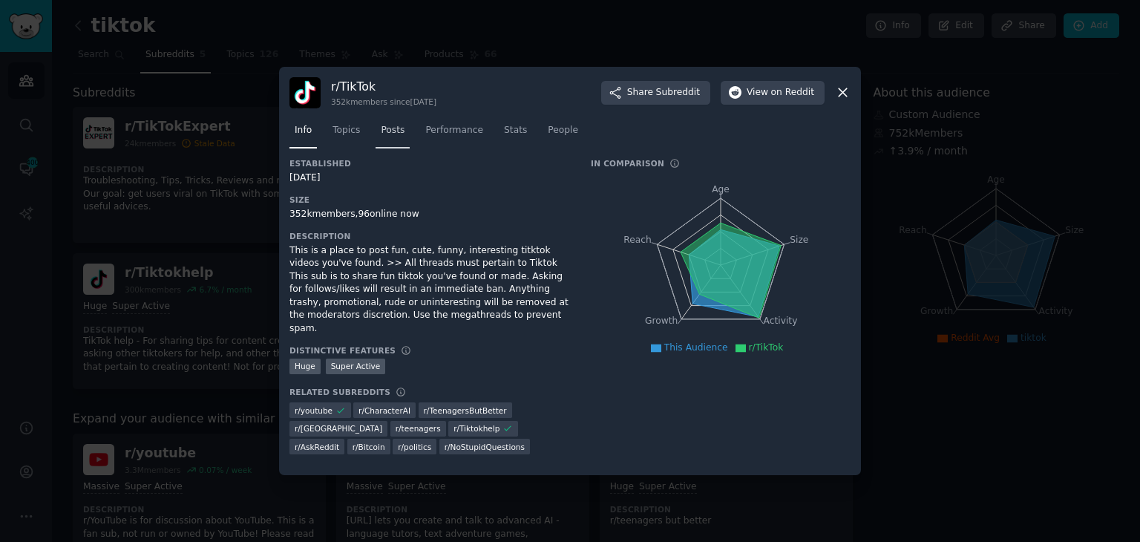
click at [382, 128] on link "Posts" at bounding box center [392, 134] width 34 height 30
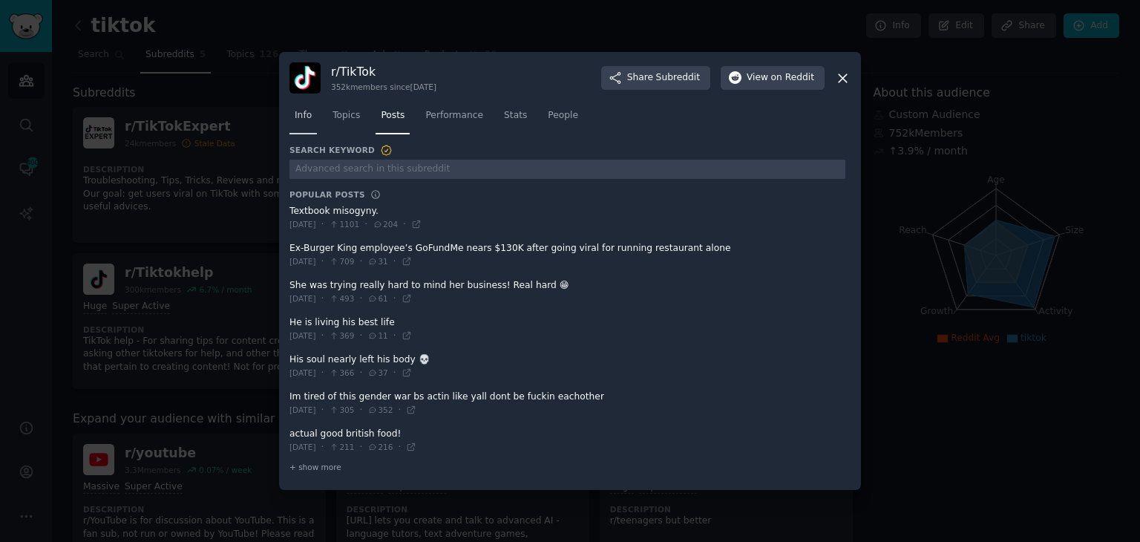
click at [308, 116] on span "Info" at bounding box center [303, 115] width 17 height 13
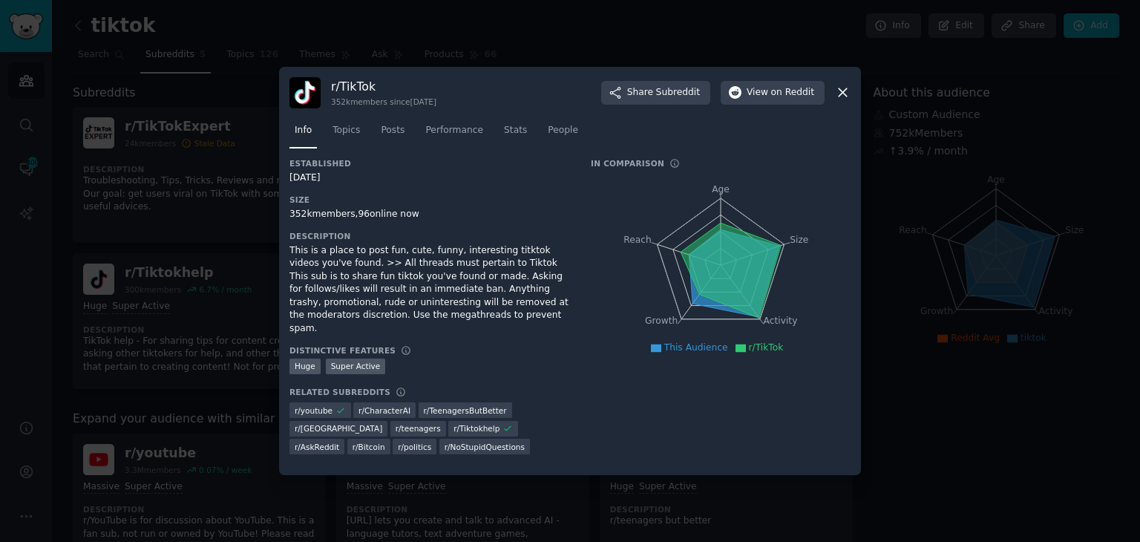
click at [849, 95] on icon at bounding box center [843, 93] width 16 height 16
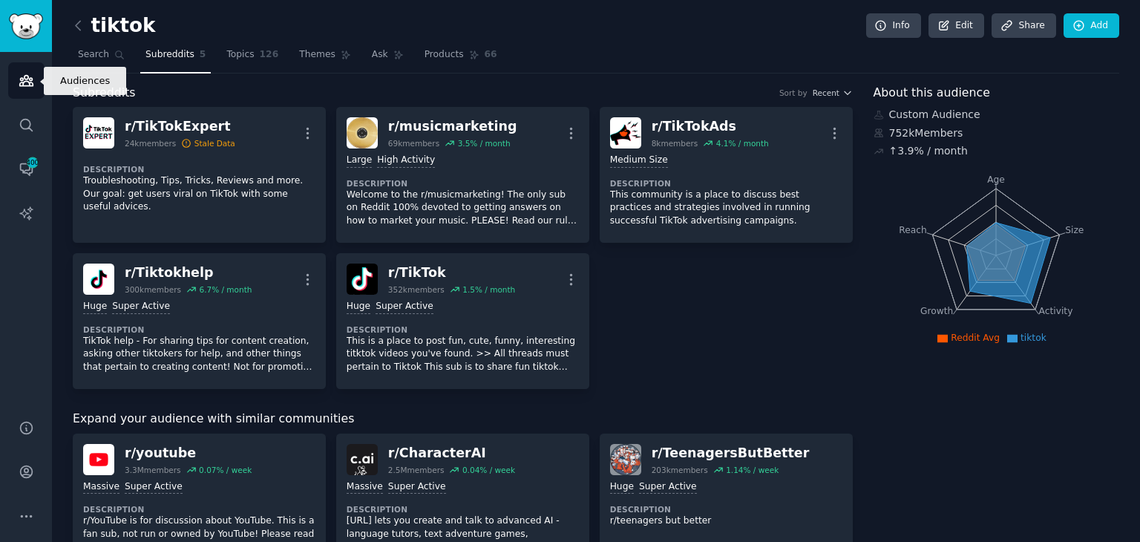
click at [19, 83] on icon "Sidebar" at bounding box center [27, 81] width 16 height 16
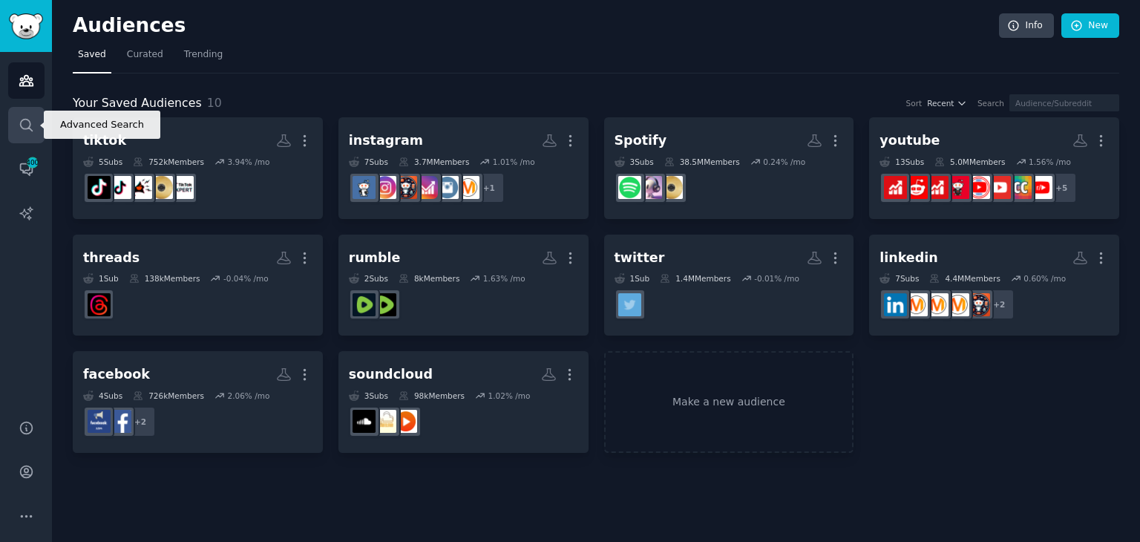
click at [30, 126] on icon "Sidebar" at bounding box center [27, 125] width 16 height 16
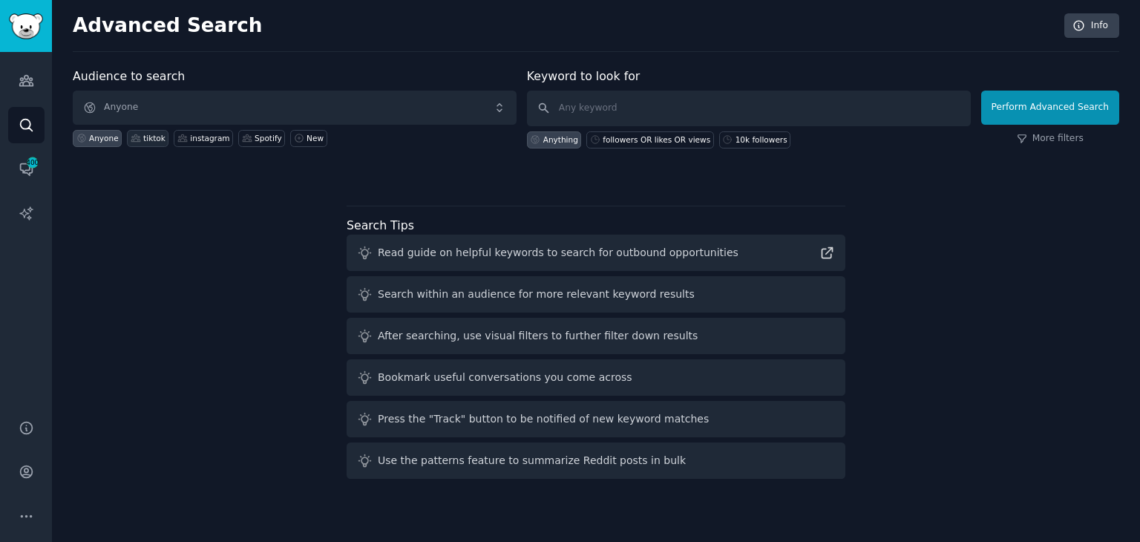
click at [154, 143] on div "tiktok" at bounding box center [148, 138] width 42 height 17
click at [753, 140] on div "10k followers" at bounding box center [761, 139] width 52 height 10
type input "10k followers"
click at [1047, 108] on button "Perform Advanced Search" at bounding box center [1050, 108] width 138 height 34
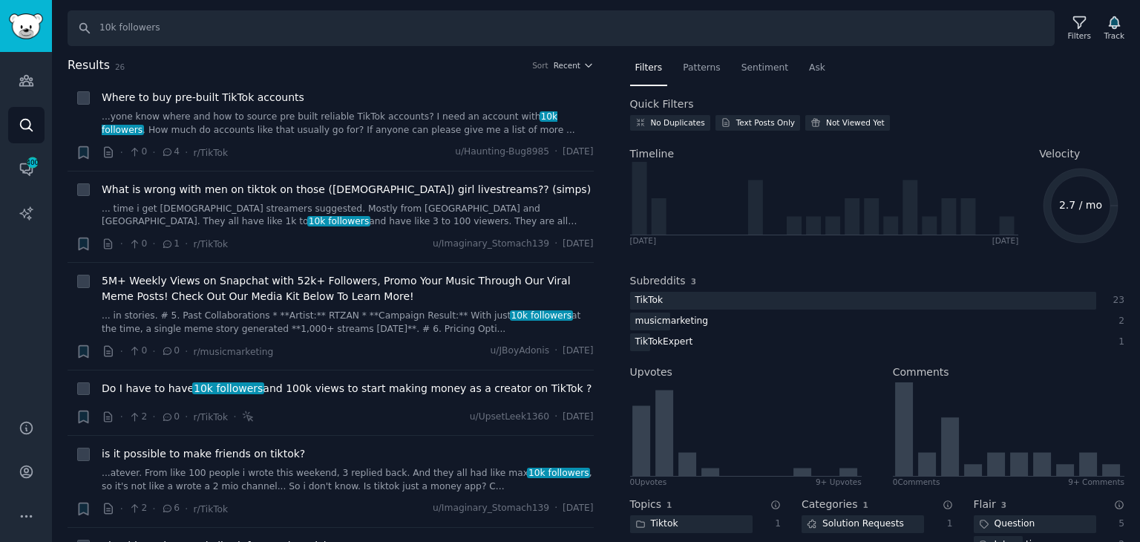
click at [583, 70] on h2 "Results 26 Sort Recent" at bounding box center [331, 65] width 526 height 19
click at [583, 66] on icon "button" at bounding box center [588, 65] width 10 height 10
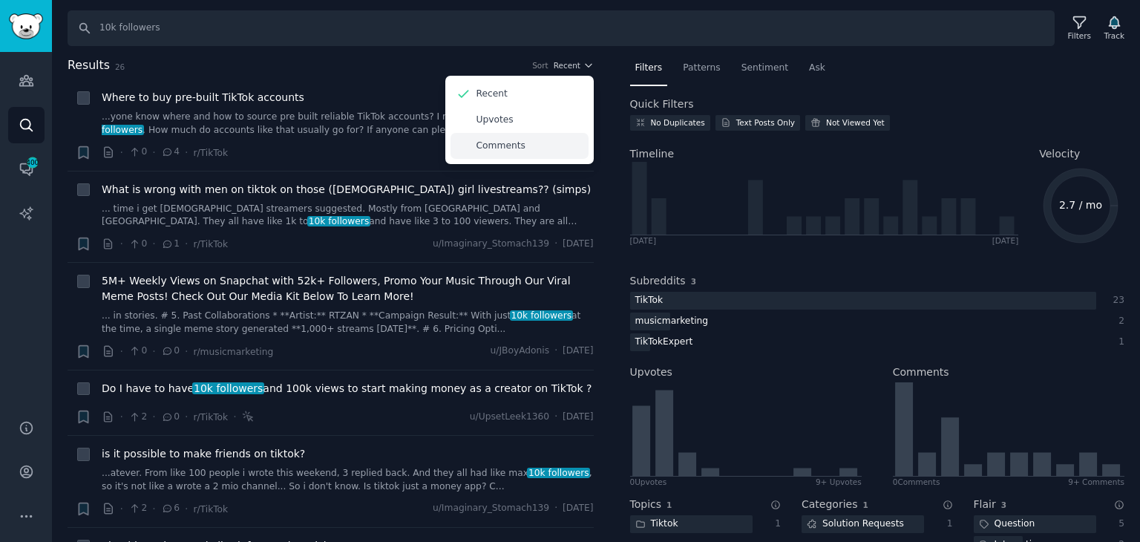
click at [515, 134] on div "Comments" at bounding box center [519, 146] width 138 height 26
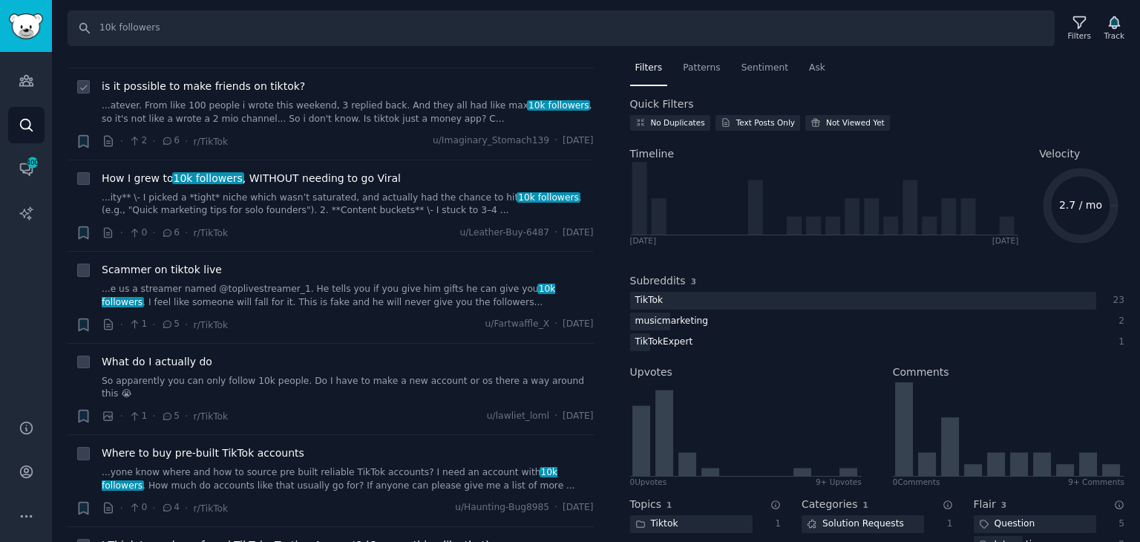
scroll to position [297, 0]
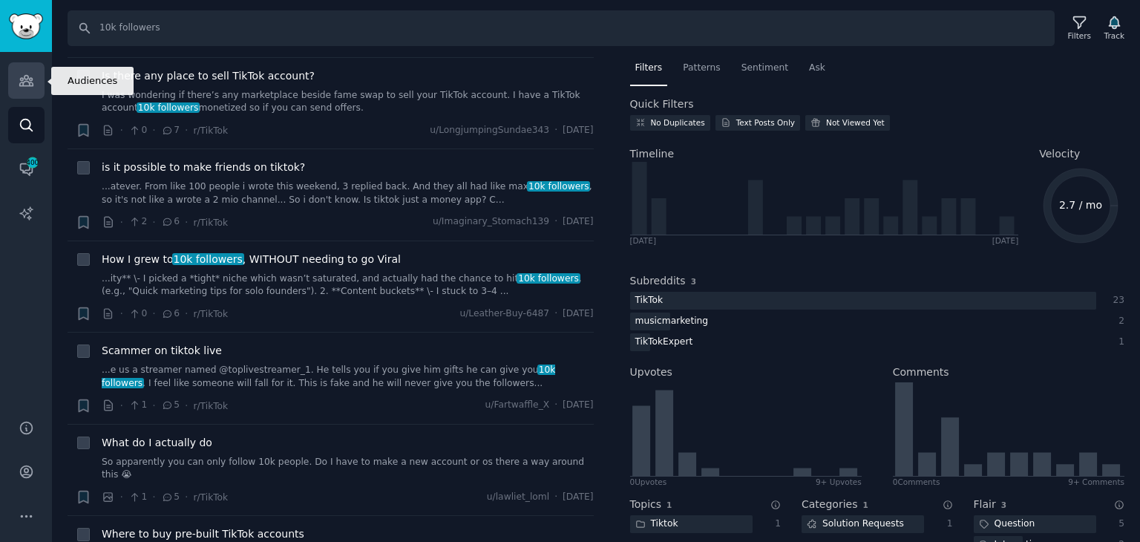
click at [26, 87] on icon "Sidebar" at bounding box center [27, 81] width 16 height 16
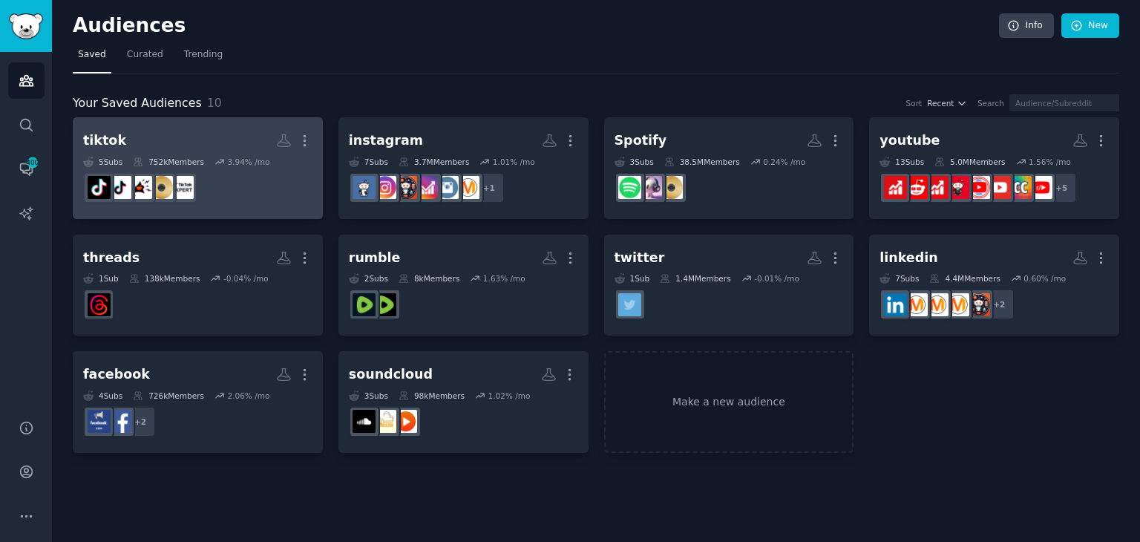
click at [225, 136] on h2 "tiktok More" at bounding box center [197, 141] width 229 height 26
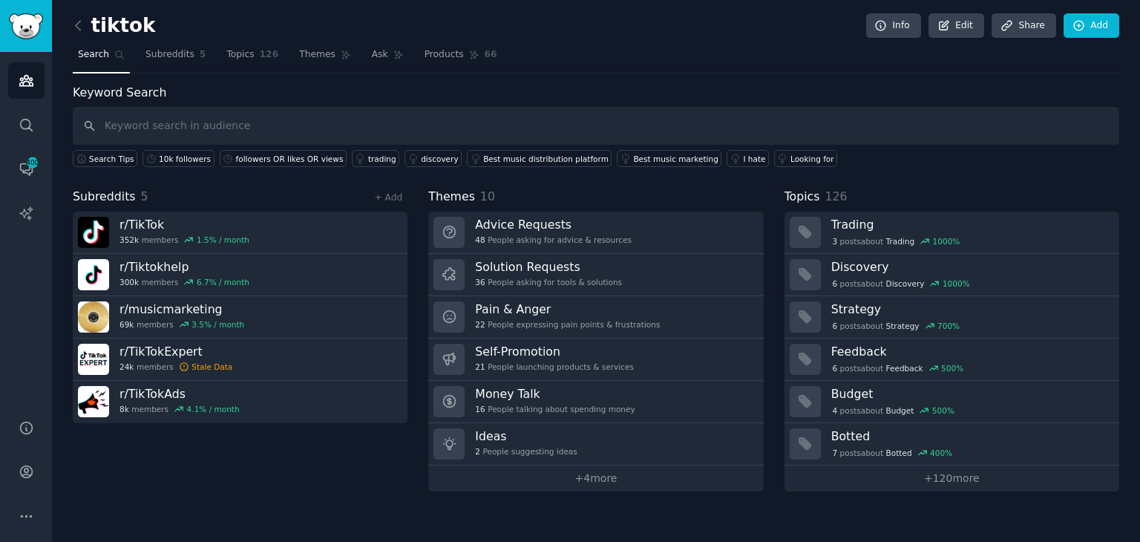
click at [256, 128] on input "text" at bounding box center [596, 126] width 1046 height 38
click at [186, 162] on link "10k followers" at bounding box center [178, 158] width 72 height 17
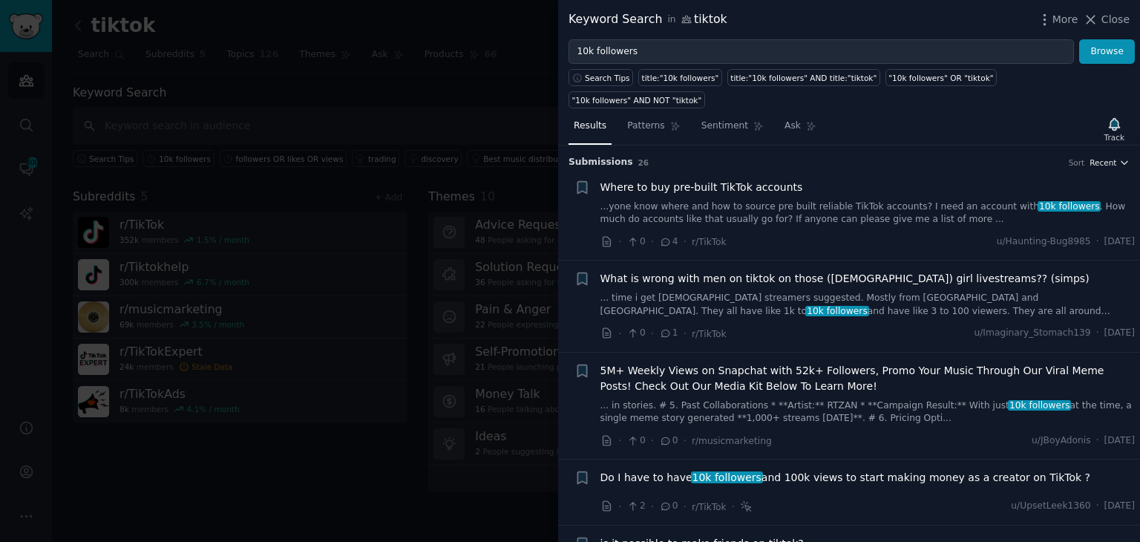
click at [1119, 157] on icon "button" at bounding box center [1124, 162] width 10 height 10
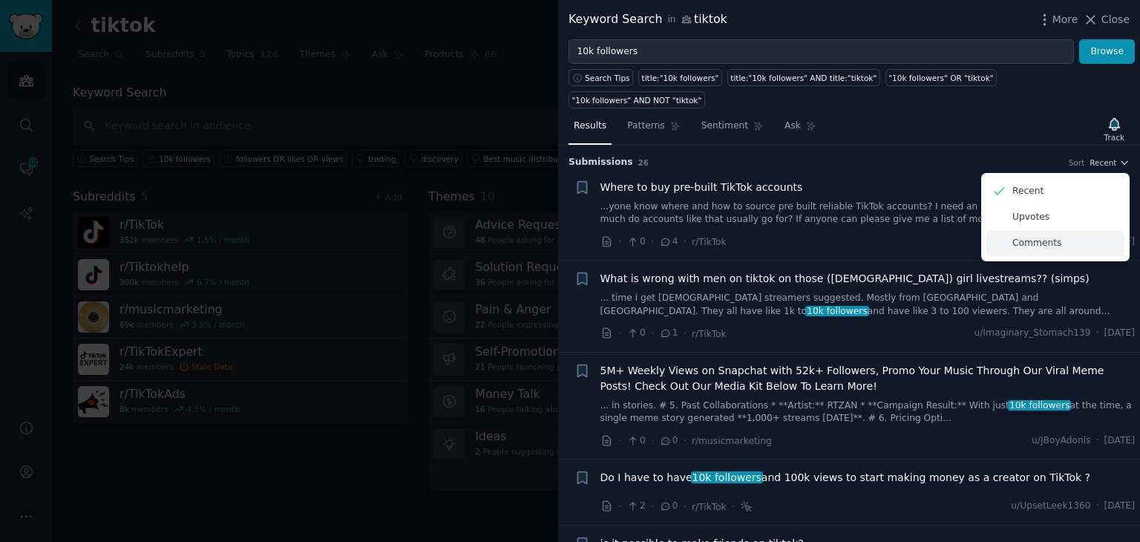
click at [1068, 230] on div "Comments" at bounding box center [1055, 243] width 138 height 26
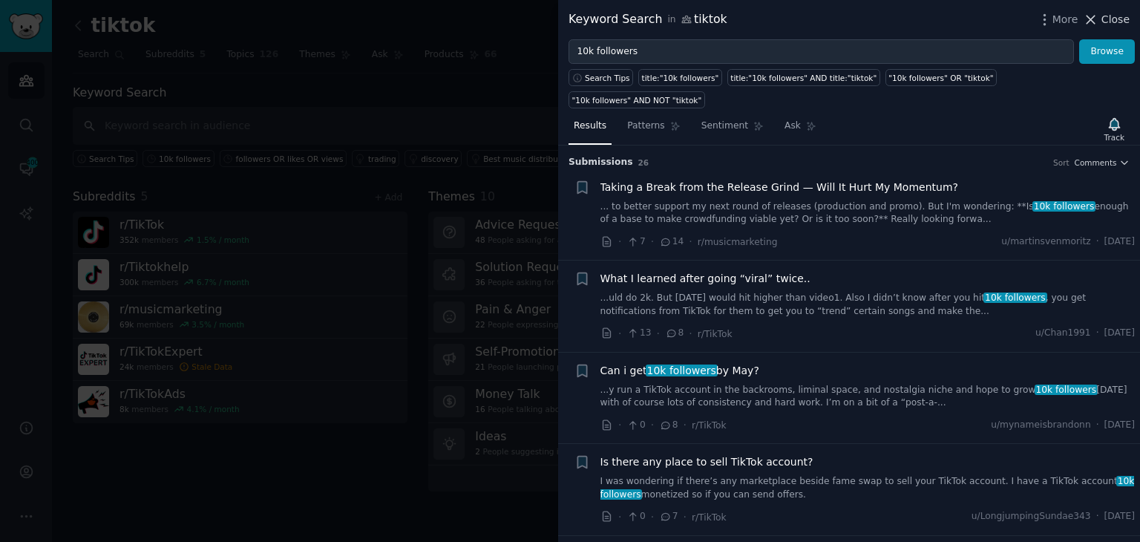
click at [1098, 23] on icon at bounding box center [1091, 20] width 16 height 16
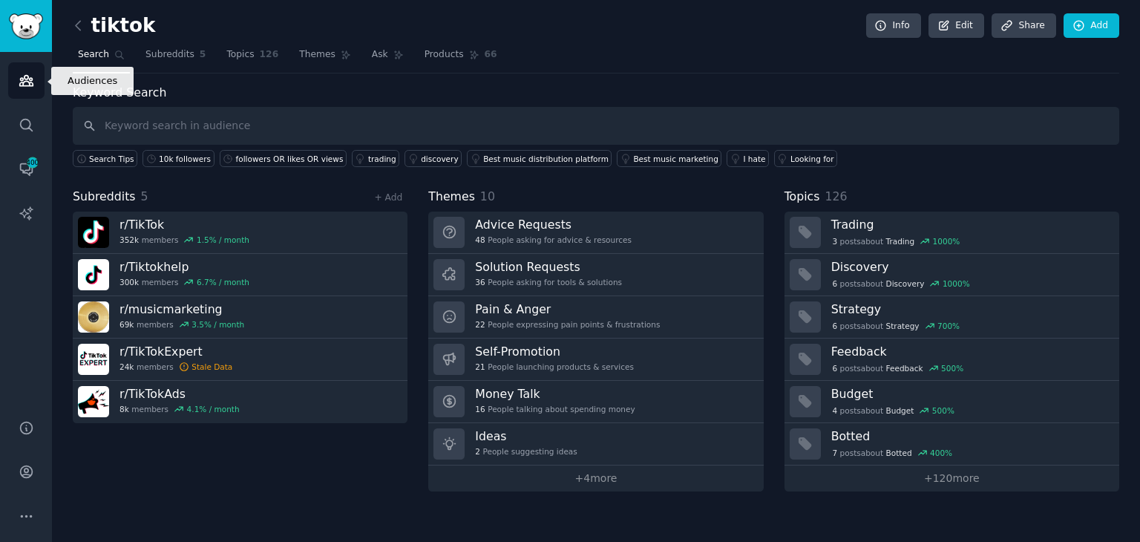
click at [27, 84] on icon "Sidebar" at bounding box center [27, 81] width 16 height 16
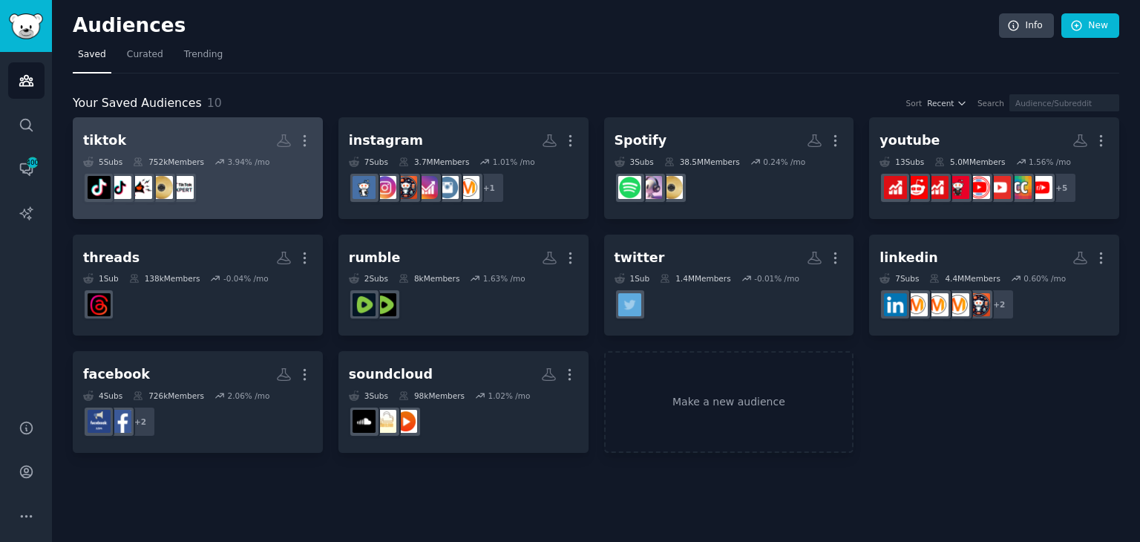
click at [121, 128] on h2 "tiktok More" at bounding box center [197, 141] width 229 height 26
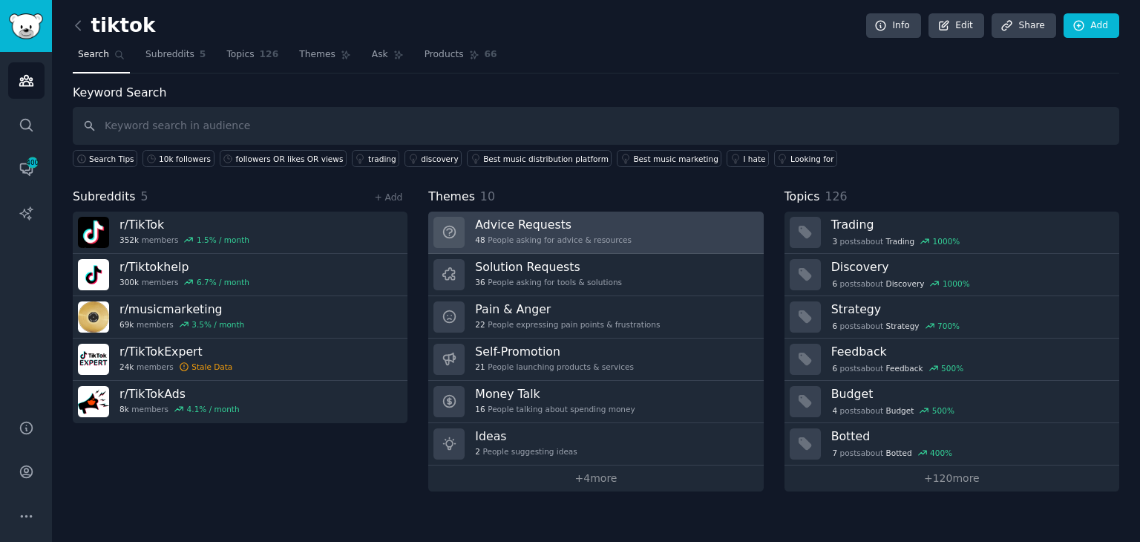
click at [623, 225] on link "Advice Requests 48 People asking for advice & resources" at bounding box center [595, 232] width 335 height 42
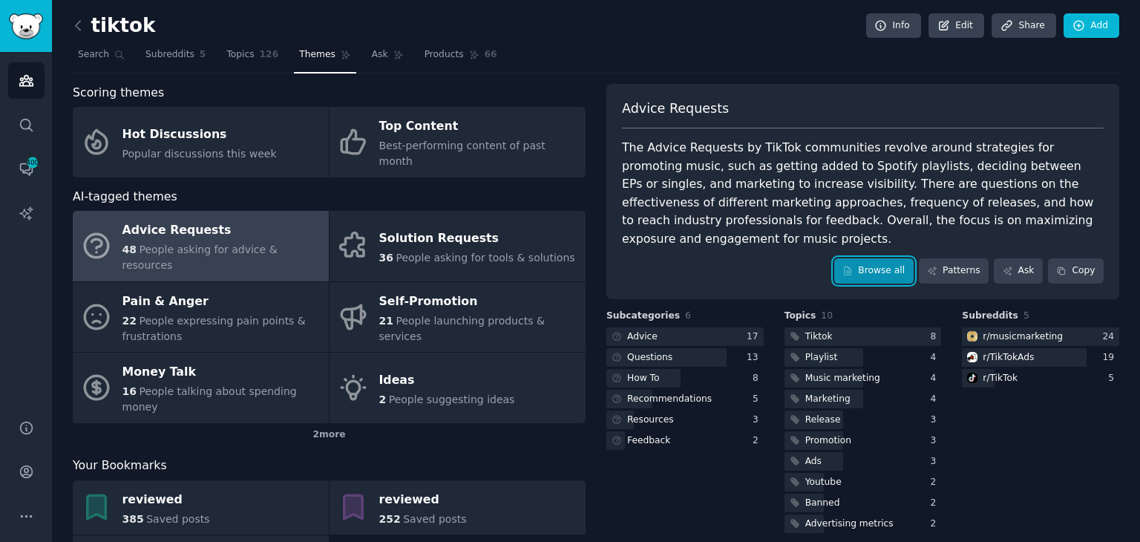
click at [890, 258] on link "Browse all" at bounding box center [873, 270] width 79 height 25
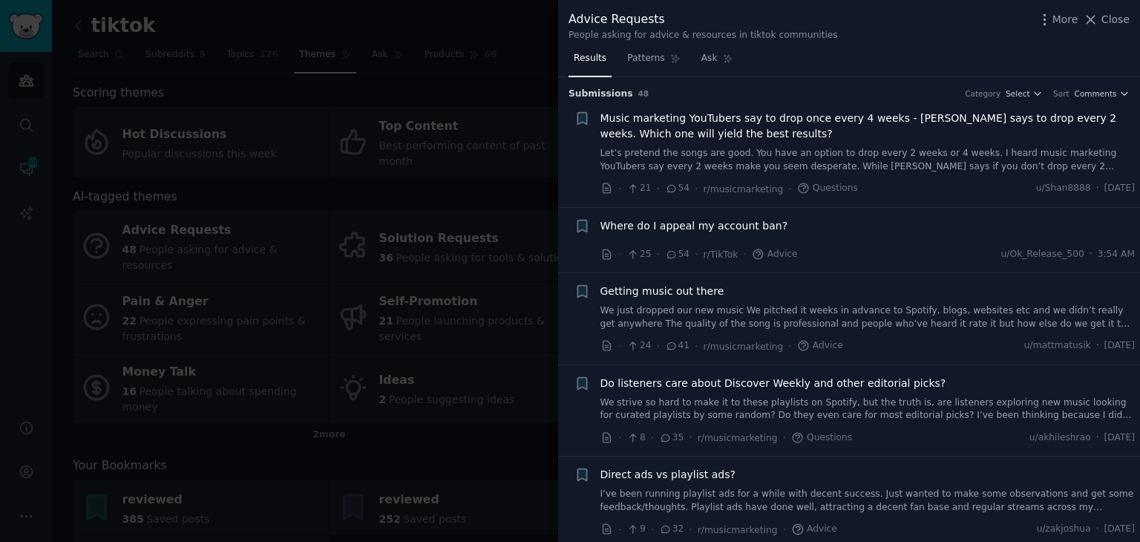
click at [698, 292] on span "Getting music out there" at bounding box center [662, 291] width 124 height 16
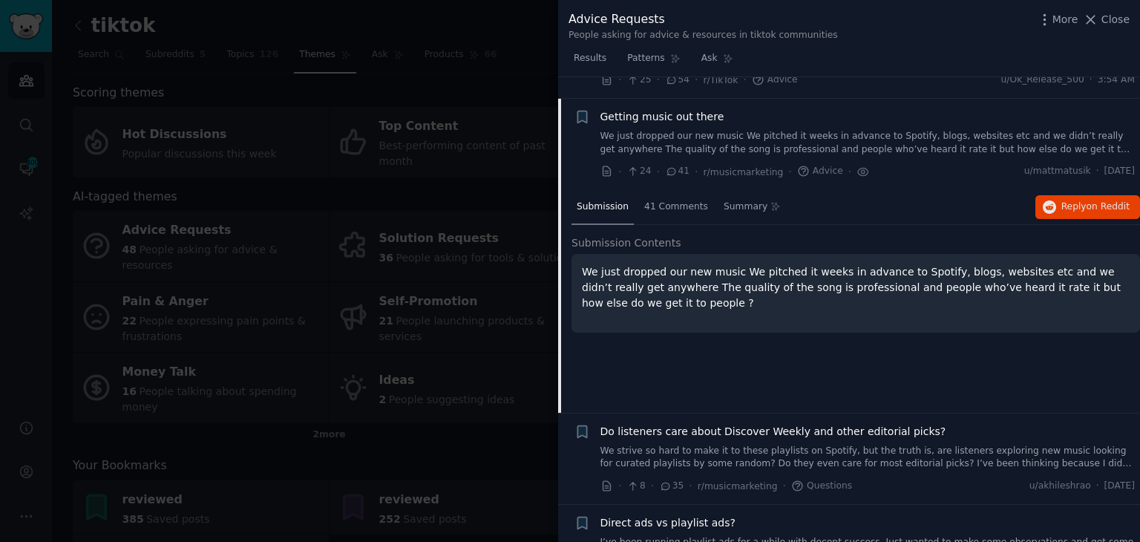
scroll to position [196, 0]
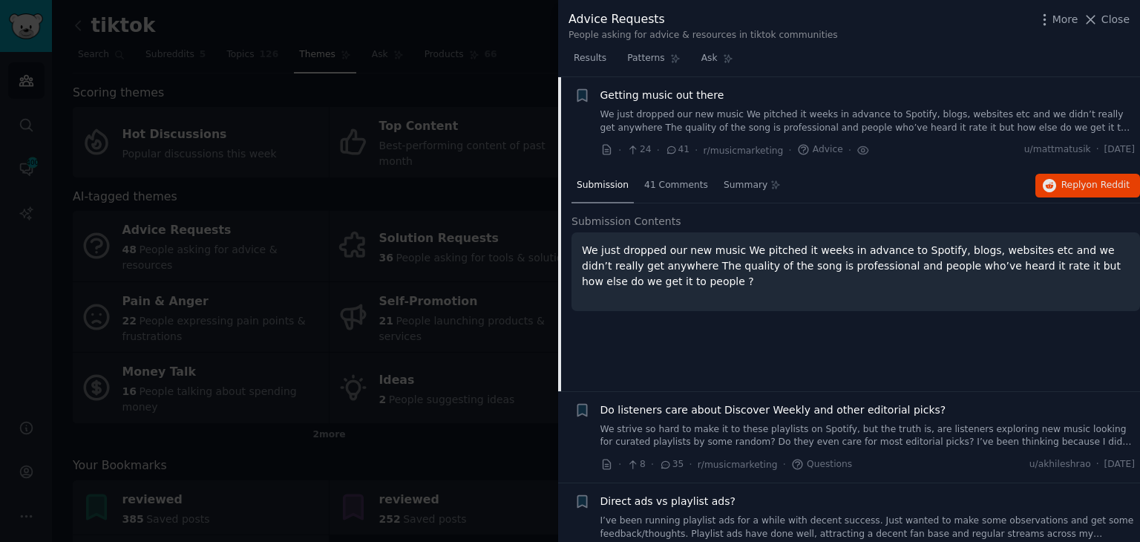
click at [570, 93] on li "Bookmark this conversation + Getting music out there We just dropped our new mu…" at bounding box center [849, 122] width 582 height 91
click at [575, 92] on icon "button" at bounding box center [582, 96] width 16 height 16
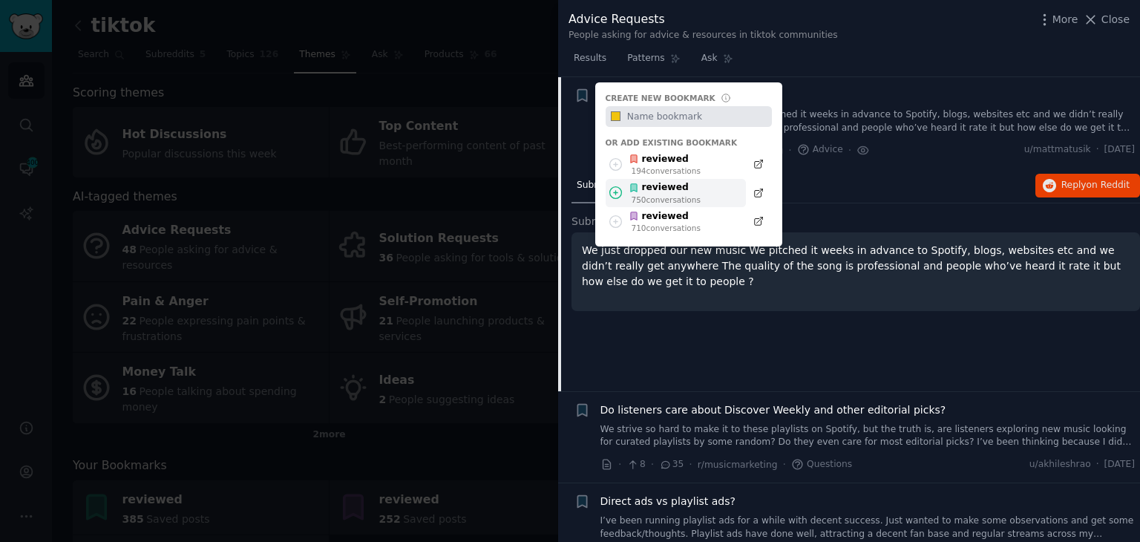
click at [674, 189] on div "reviewed" at bounding box center [664, 187] width 72 height 13
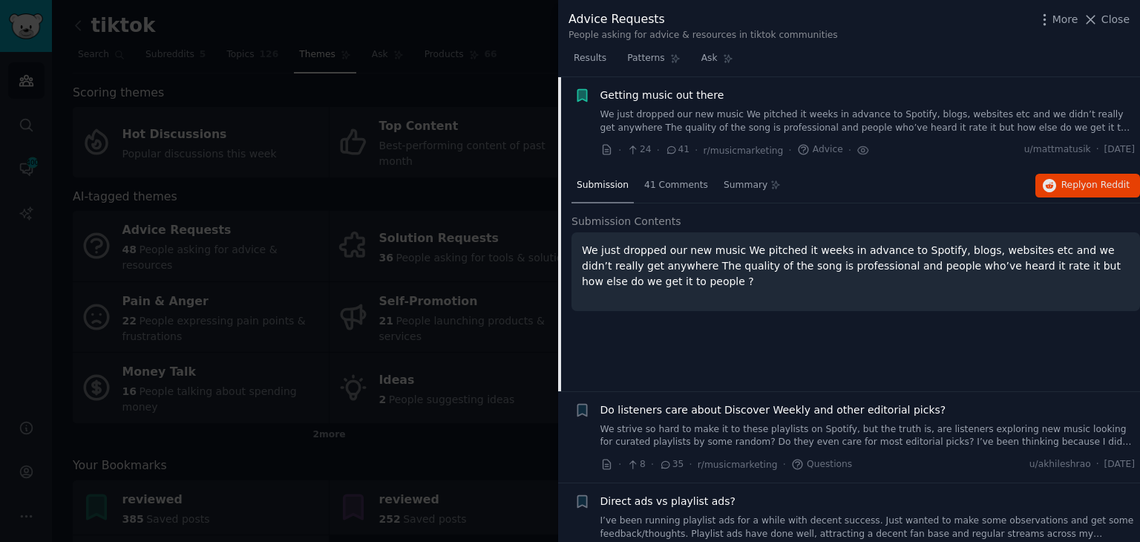
click at [930, 75] on div "Results Patterns Ask" at bounding box center [849, 62] width 582 height 30
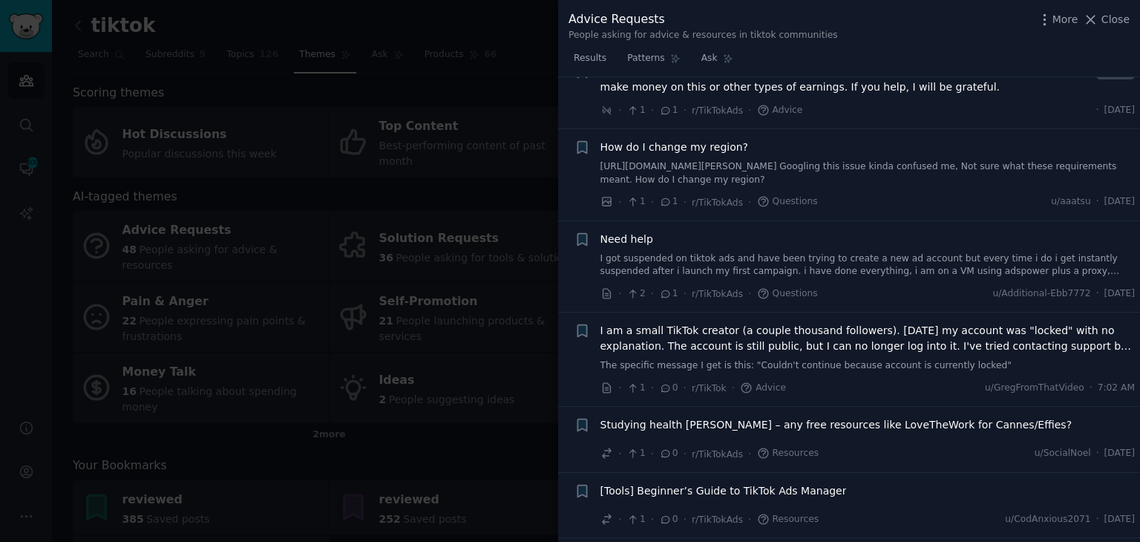
scroll to position [3722, 0]
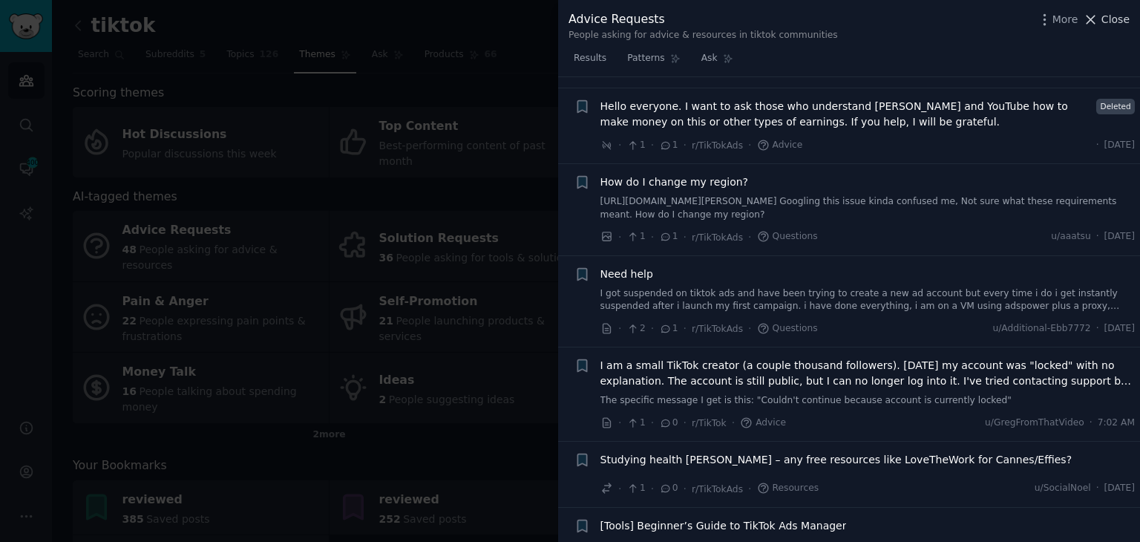
click at [1105, 24] on span "Close" at bounding box center [1115, 20] width 28 height 16
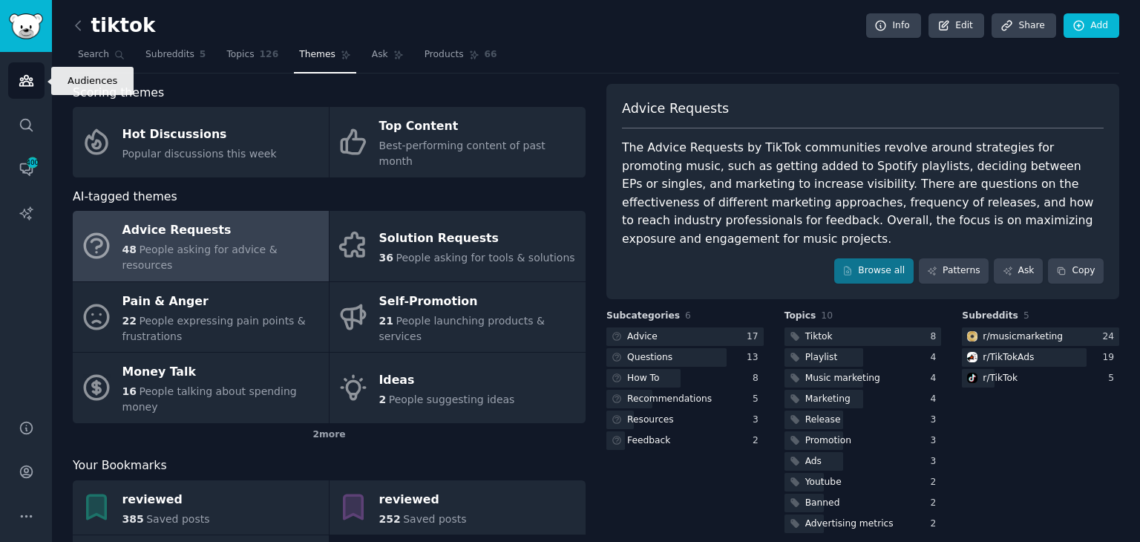
click at [27, 88] on icon "Sidebar" at bounding box center [27, 81] width 16 height 16
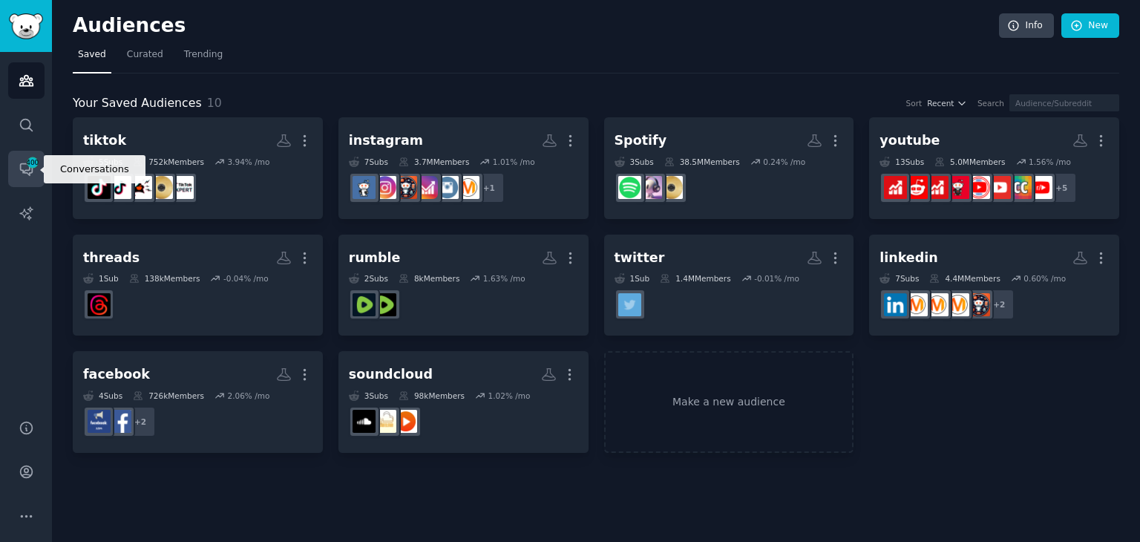
click at [24, 174] on icon "Sidebar" at bounding box center [27, 169] width 16 height 16
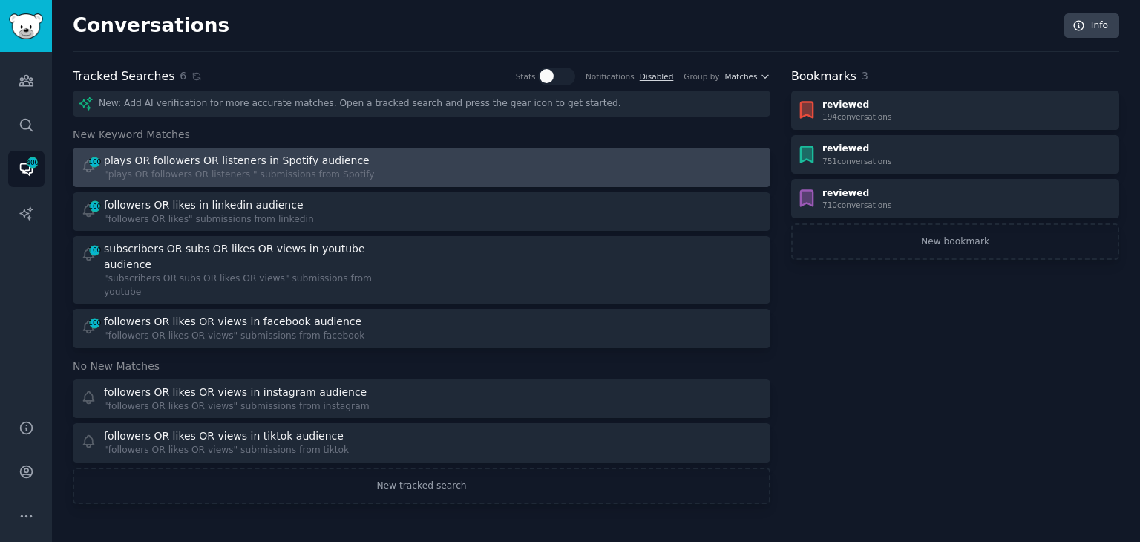
click at [329, 172] on div ""plays OR followers OR listeners " submissions from Spotify" at bounding box center [239, 174] width 271 height 13
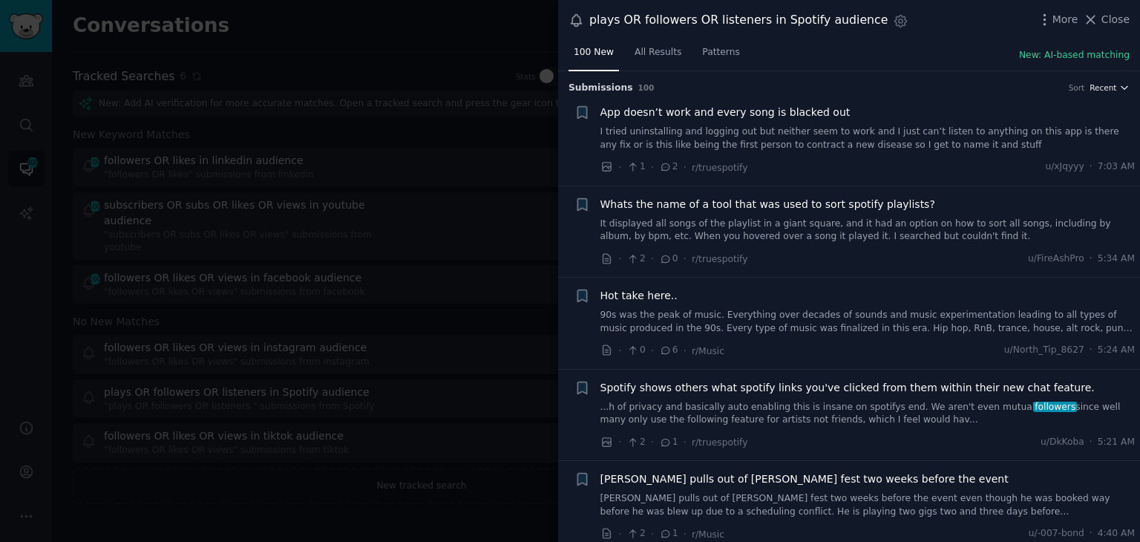
click at [1111, 88] on span "Recent" at bounding box center [1102, 87] width 27 height 10
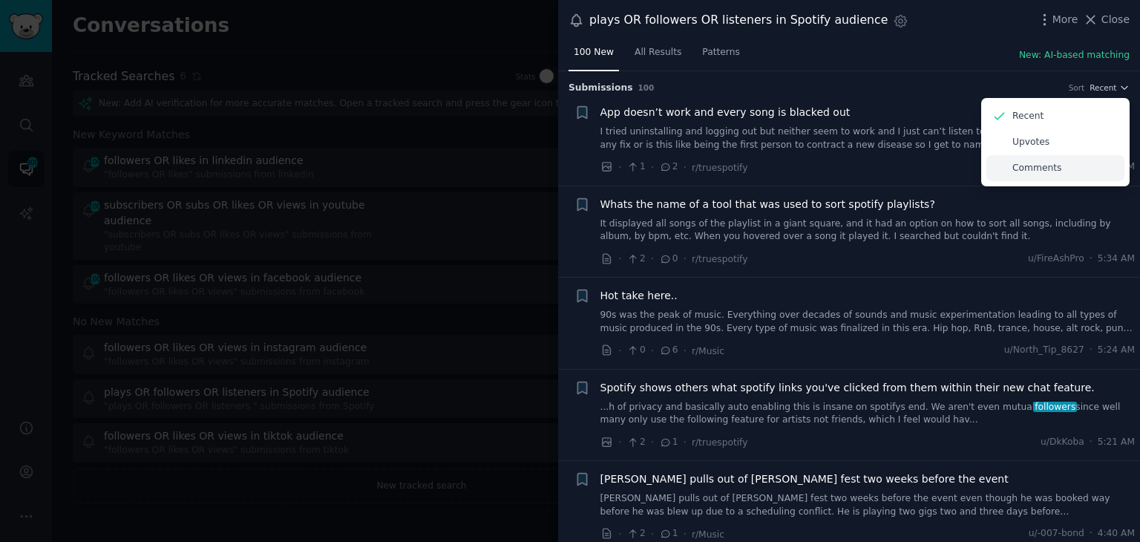
click at [1055, 171] on div "Comments" at bounding box center [1055, 168] width 138 height 26
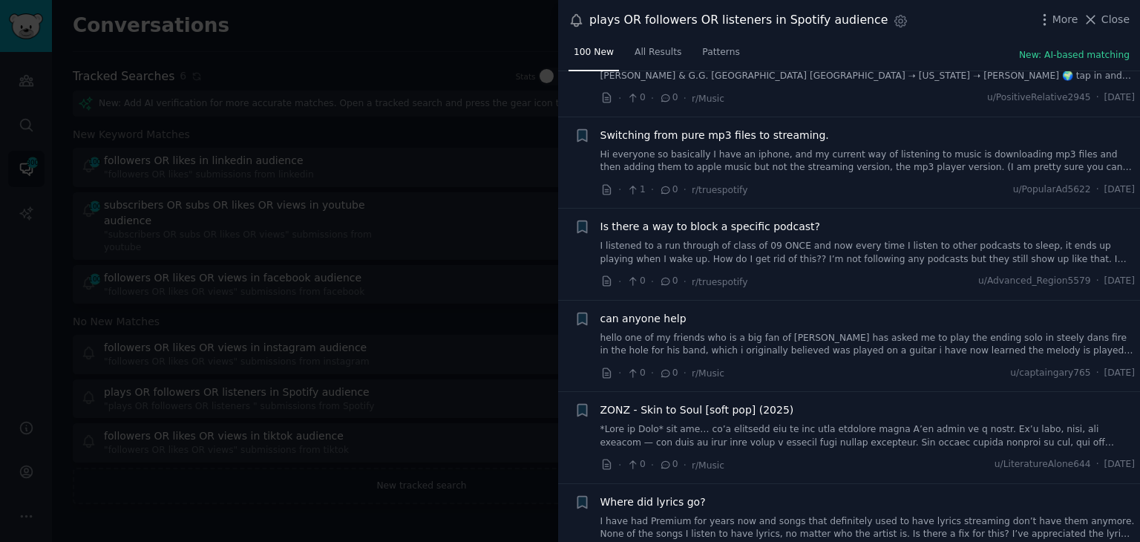
scroll to position [8448, 0]
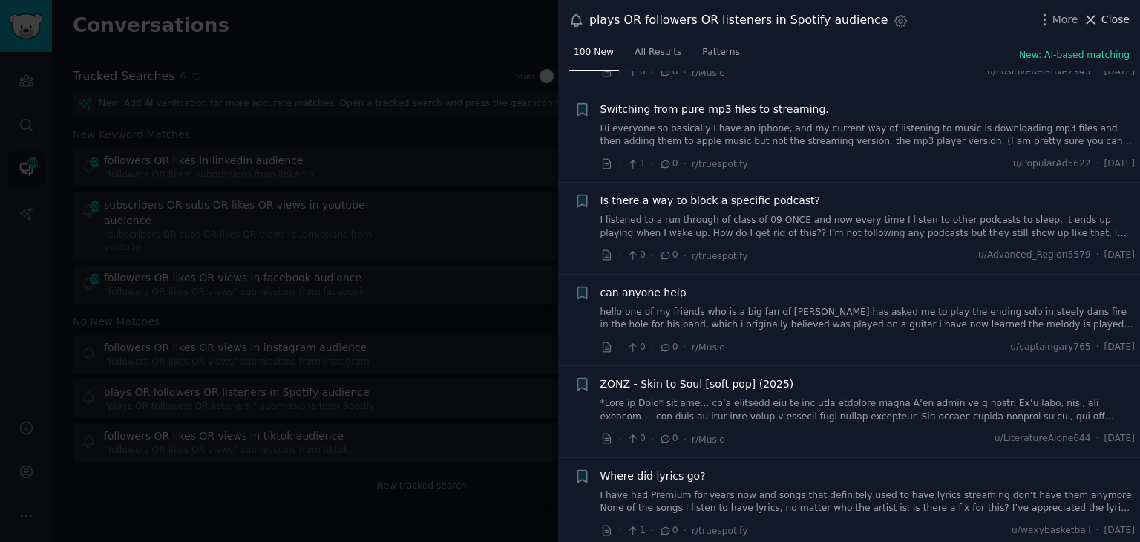
click at [1094, 19] on icon at bounding box center [1091, 20] width 8 height 8
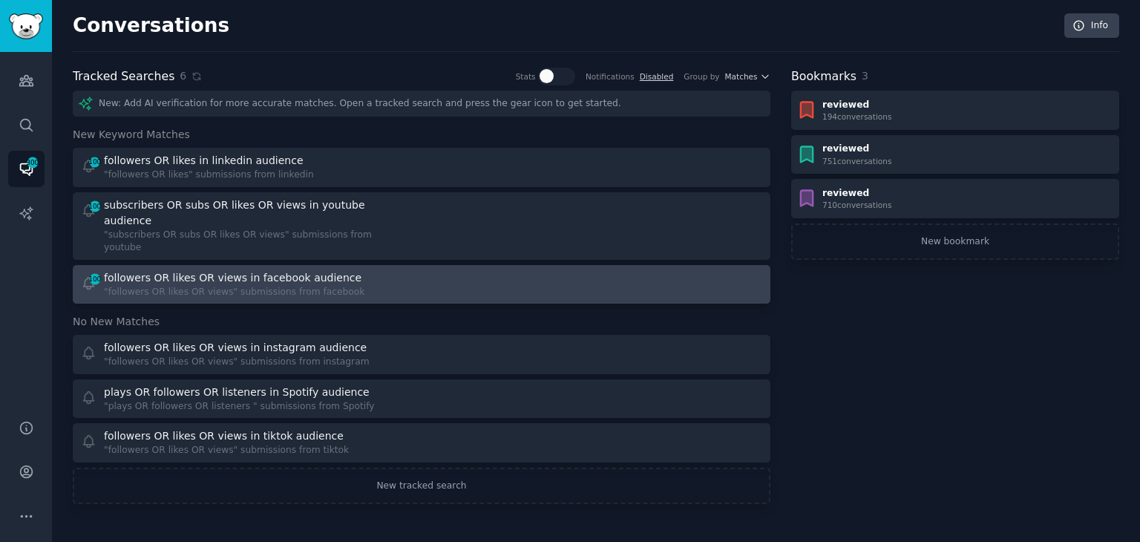
click at [237, 270] on div "followers OR likes OR views in facebook audience" at bounding box center [232, 278] width 257 height 16
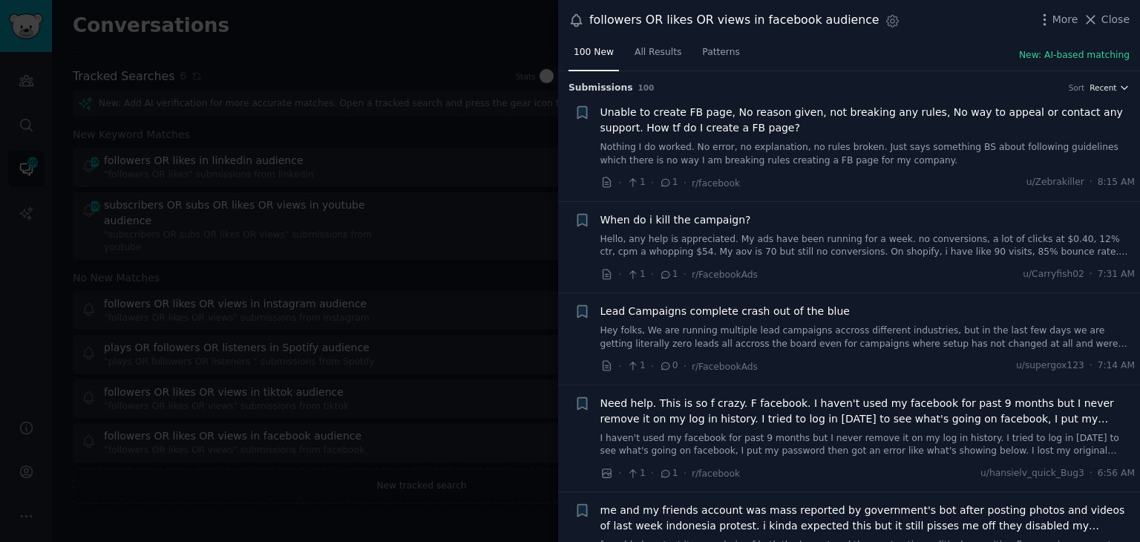
click at [1113, 88] on button "Recent" at bounding box center [1109, 87] width 40 height 10
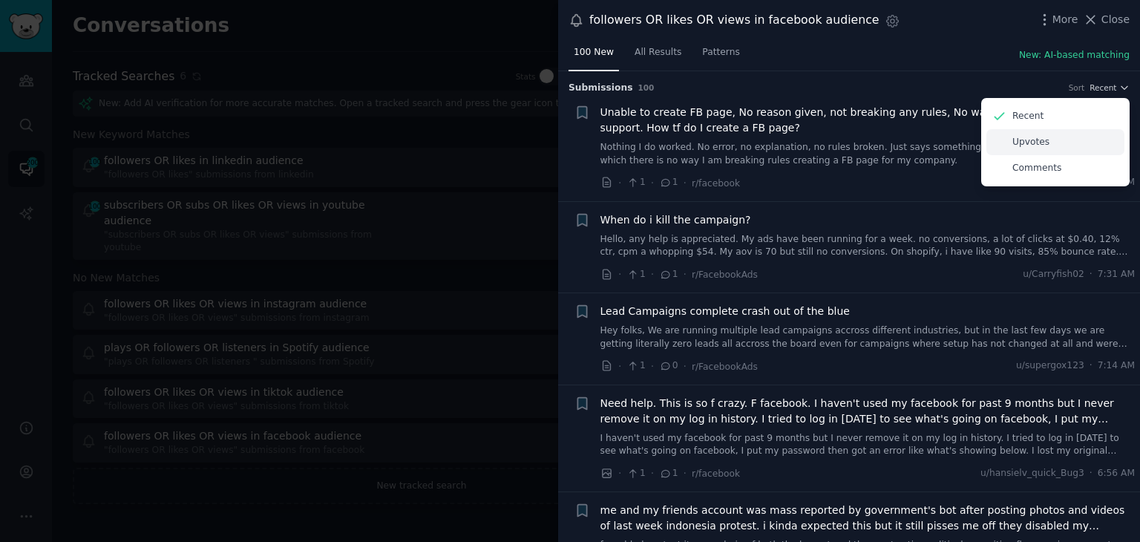
click at [1057, 152] on div "Upvotes" at bounding box center [1055, 142] width 138 height 26
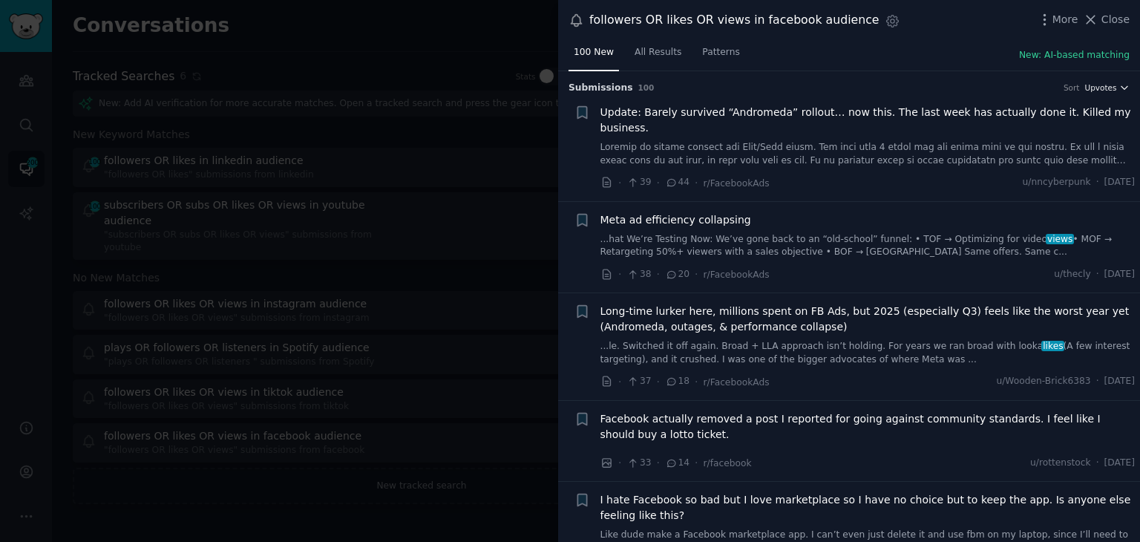
click at [1106, 85] on span "Upvotes" at bounding box center [1100, 87] width 32 height 10
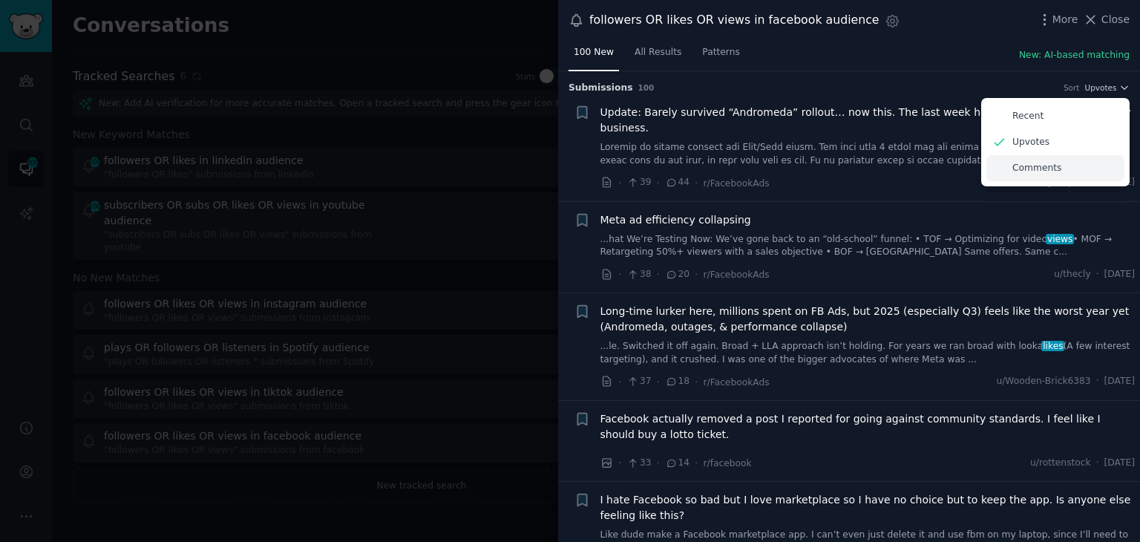
click at [1068, 171] on div "Comments" at bounding box center [1055, 168] width 138 height 26
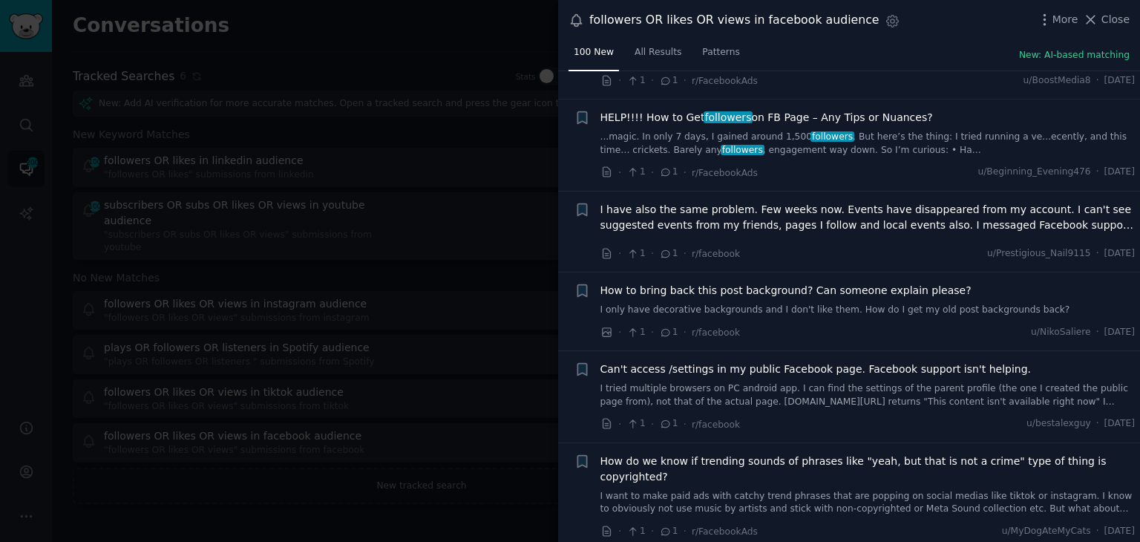
scroll to position [8013, 0]
